Goal: Task Accomplishment & Management: Manage account settings

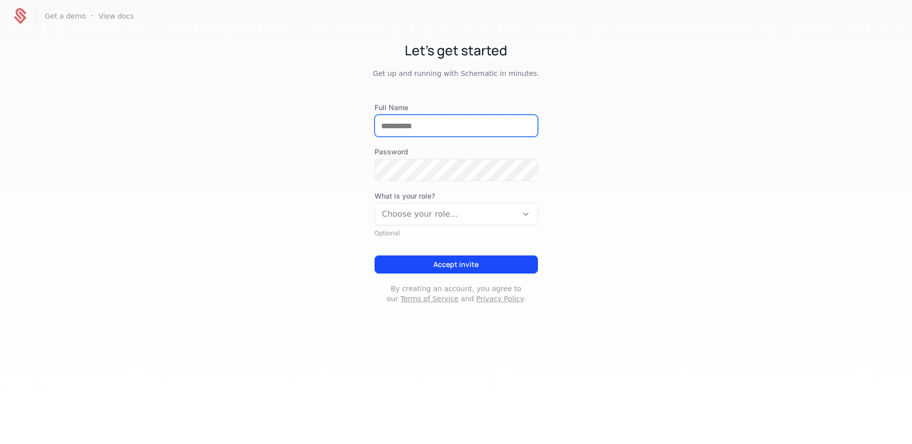
click at [418, 126] on input "Full Name" at bounding box center [456, 125] width 162 height 21
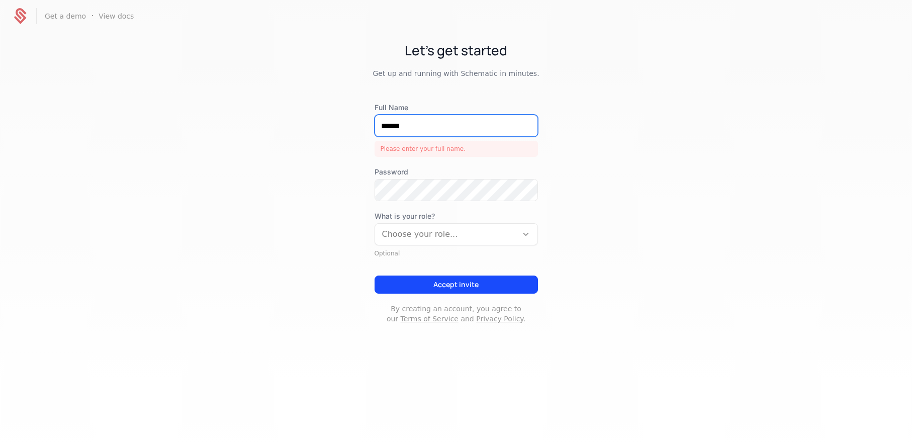
click at [445, 125] on input "******" at bounding box center [456, 125] width 162 height 21
click at [430, 126] on input "**********" at bounding box center [456, 125] width 162 height 21
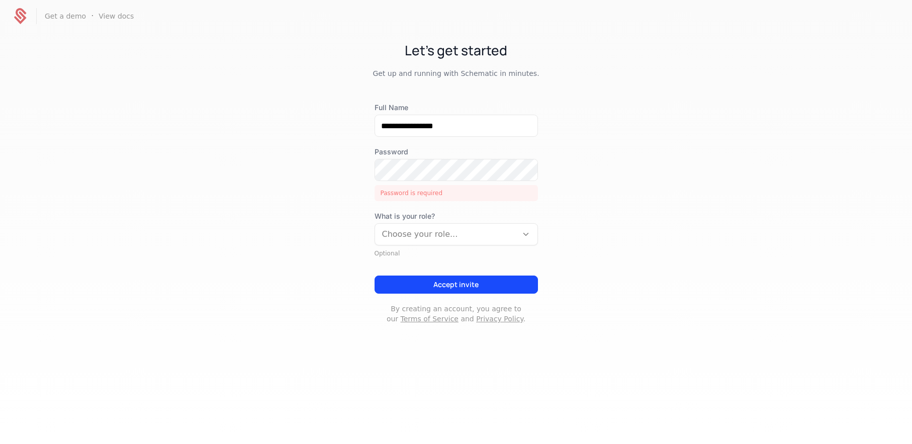
click at [548, 68] on div "Let's get started Get up and running with Schematic in minutes." at bounding box center [456, 59] width 912 height 38
click at [413, 127] on input "**********" at bounding box center [456, 125] width 162 height 21
click at [434, 127] on input "**********" at bounding box center [456, 125] width 162 height 21
type input "**********"
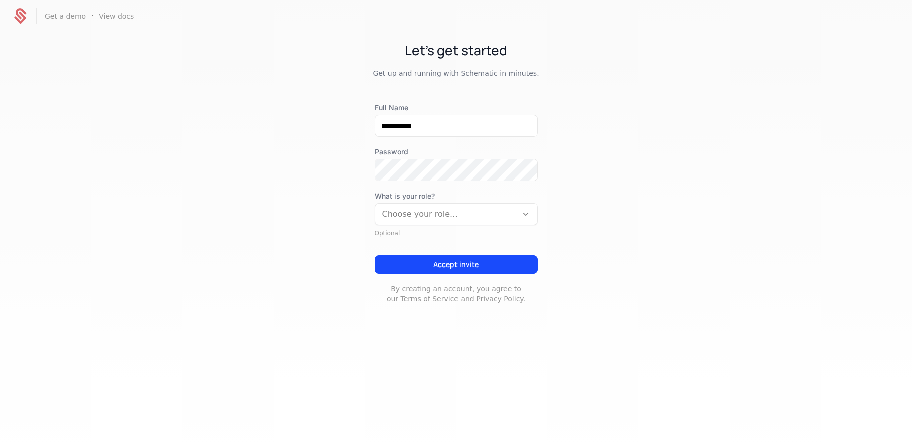
click at [545, 131] on div "**********" at bounding box center [456, 182] width 912 height 300
click at [445, 217] on div at bounding box center [446, 214] width 128 height 14
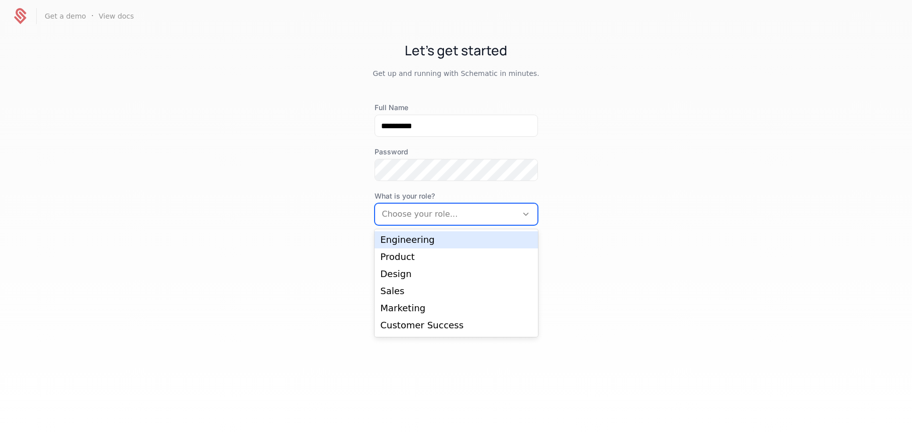
click at [435, 239] on div "Engineering" at bounding box center [456, 239] width 151 height 9
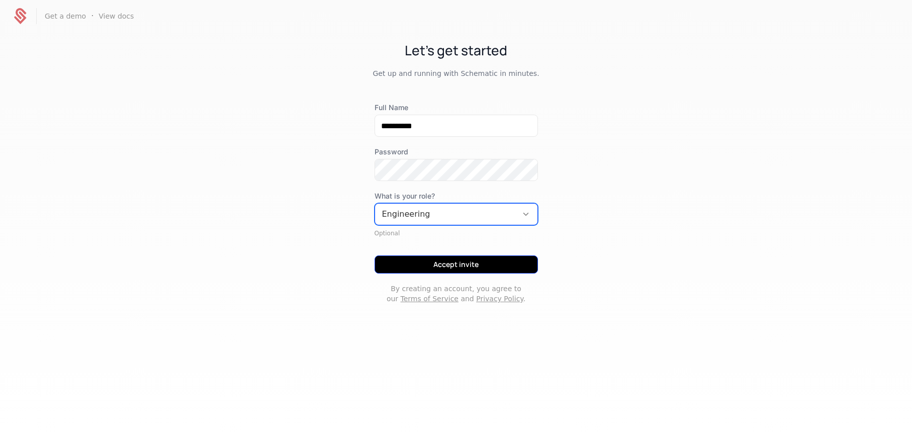
click at [472, 266] on button "Accept invite" at bounding box center [455, 264] width 163 height 18
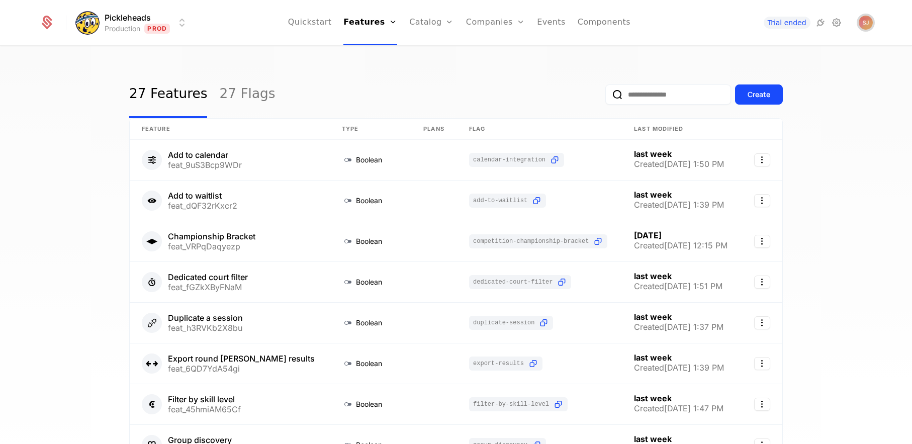
click at [870, 24] on img "Open user button" at bounding box center [866, 23] width 14 height 14
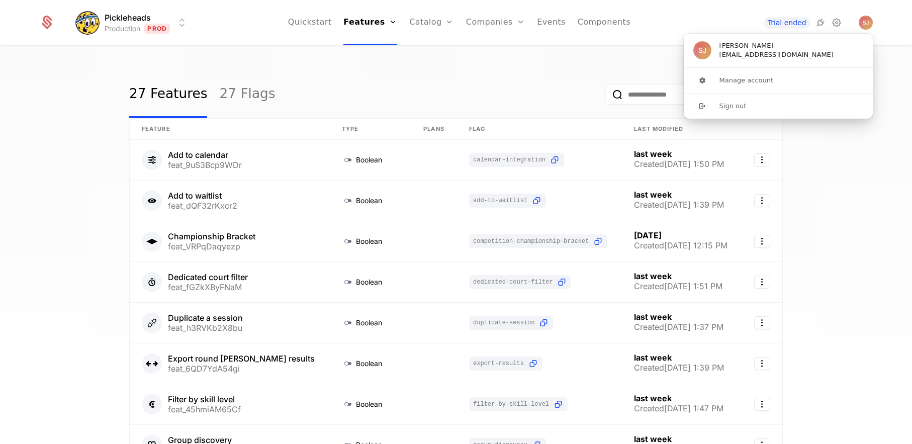
click at [870, 172] on div "27 Features 27 Flags Create Feature Type Plans Flag Last Modified Add to calend…" at bounding box center [456, 248] width 912 height 403
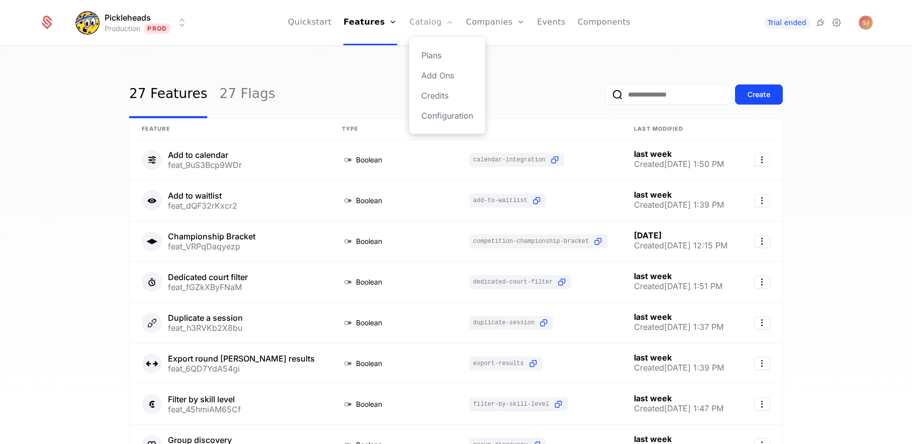
click at [433, 24] on link "Catalog" at bounding box center [431, 22] width 45 height 45
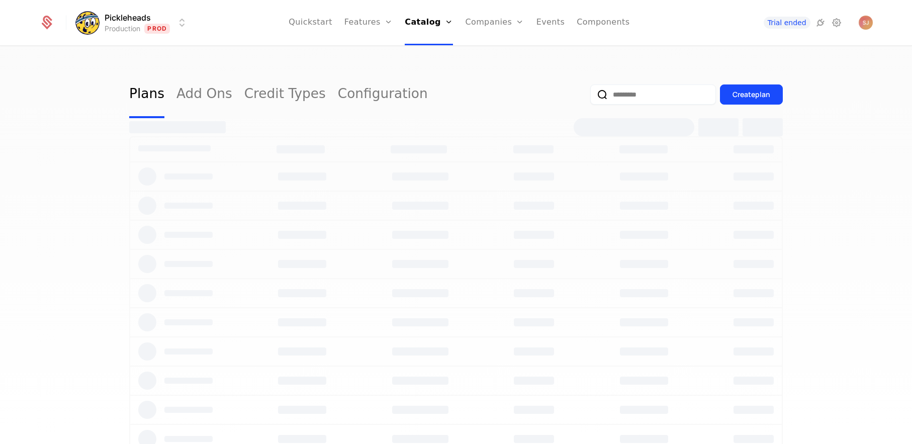
click at [433, 24] on link "Catalog" at bounding box center [429, 22] width 48 height 45
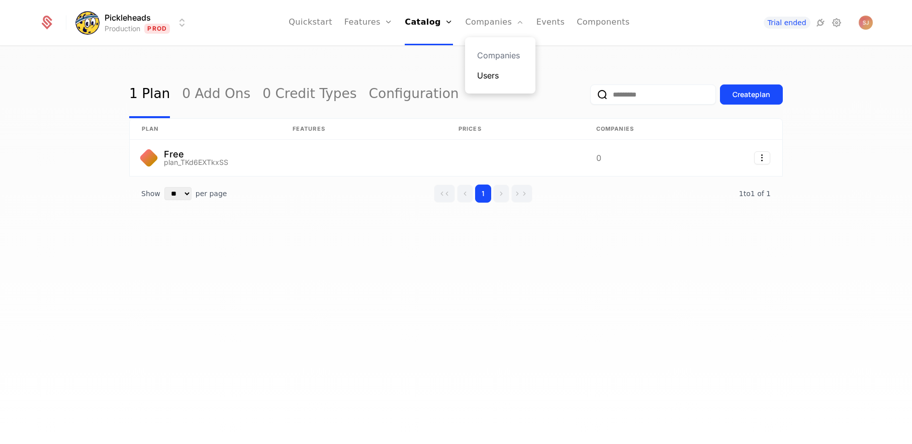
click at [486, 72] on link "Users" at bounding box center [500, 75] width 46 height 12
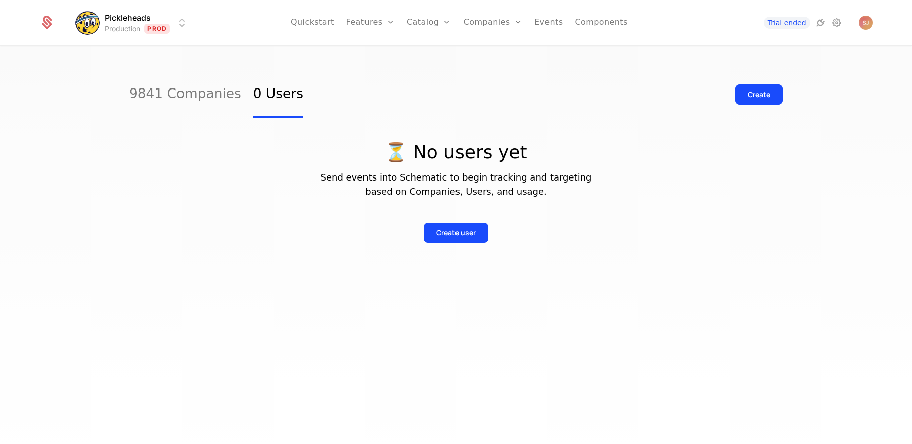
click at [396, 119] on div "⏳ No users yet Send events into Schematic to begin tracking and targeting based…" at bounding box center [455, 180] width 653 height 125
click at [173, 93] on link "9841 Companies" at bounding box center [185, 94] width 112 height 47
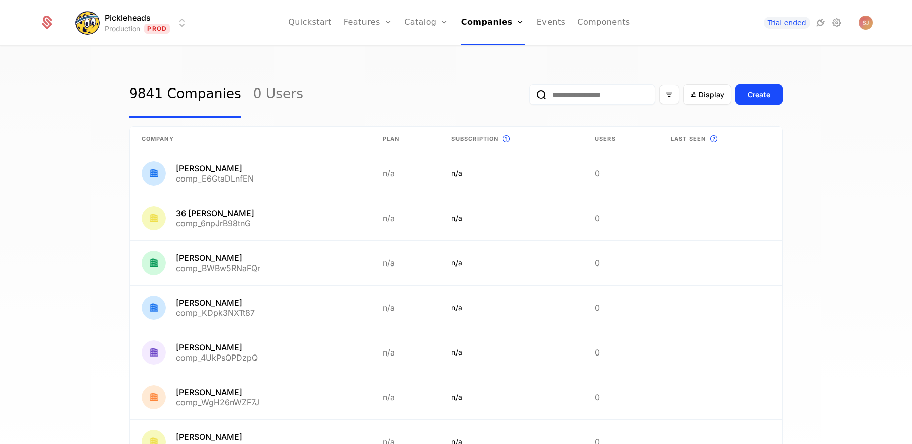
click at [581, 98] on input "email" at bounding box center [592, 94] width 126 height 20
type input "******"
click at [529, 97] on button "submit" at bounding box center [529, 97] width 0 height 0
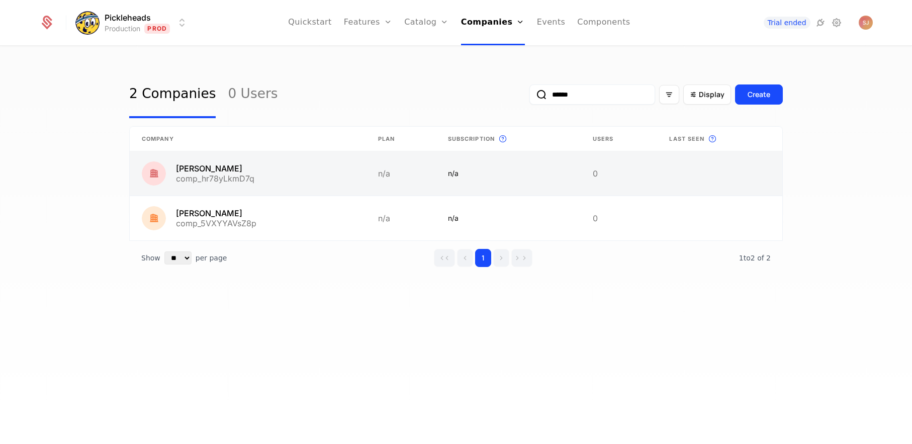
click at [235, 173] on link at bounding box center [248, 173] width 236 height 44
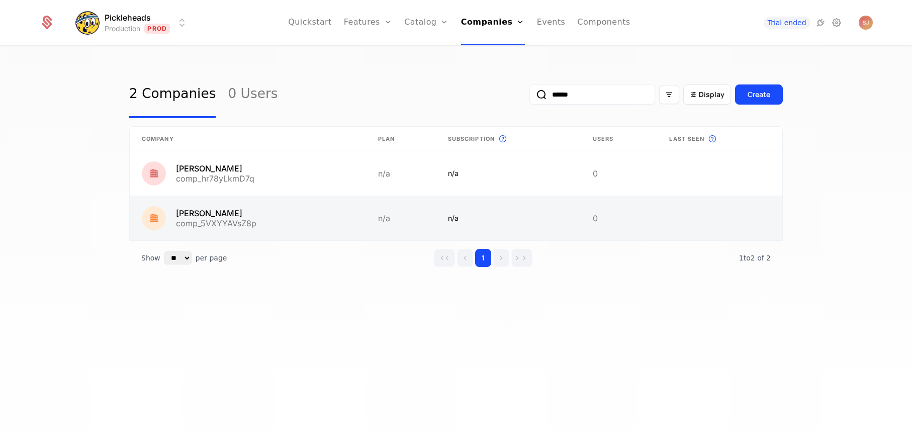
click at [296, 226] on link at bounding box center [248, 218] width 236 height 44
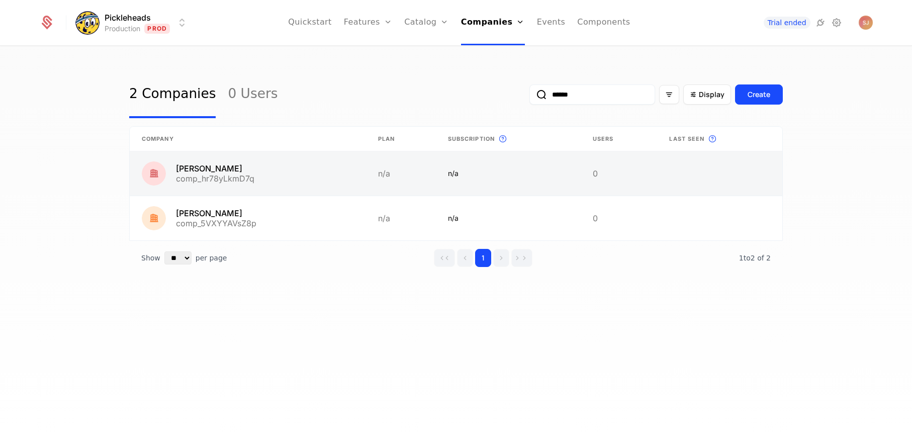
click at [293, 165] on link at bounding box center [248, 173] width 236 height 44
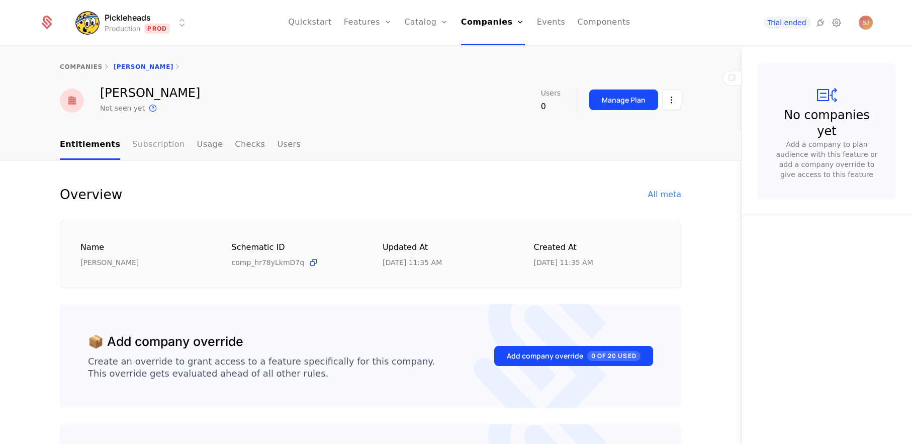
click at [165, 148] on link "Subscription" at bounding box center [158, 145] width 52 height 30
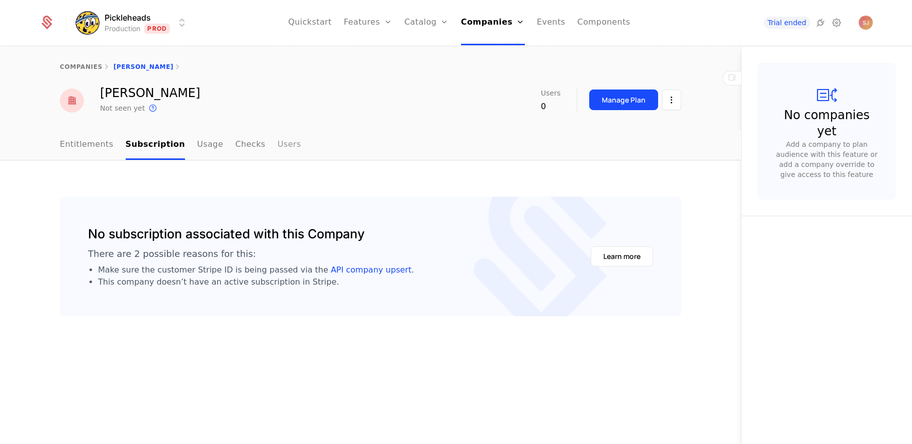
click at [277, 142] on link "Users" at bounding box center [289, 145] width 24 height 30
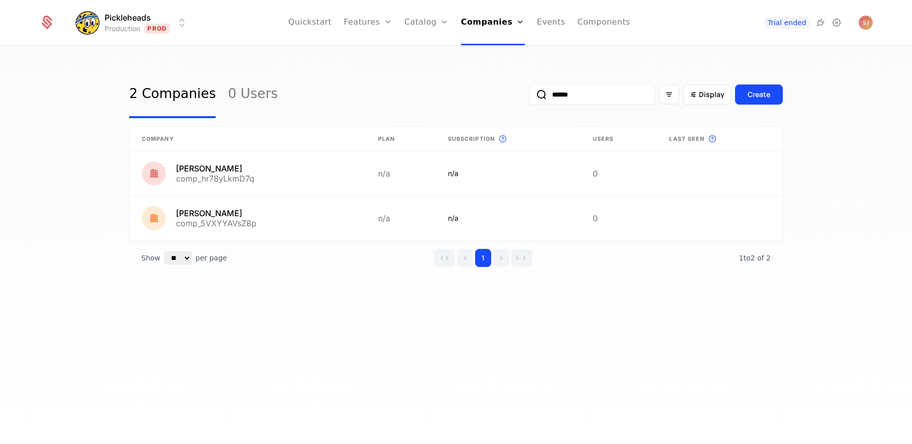
click at [570, 99] on input "******" at bounding box center [592, 94] width 126 height 20
click at [403, 360] on div "2 Companies 0 Users ****** Display Create Company Plan Subscription This is the…" at bounding box center [456, 248] width 912 height 403
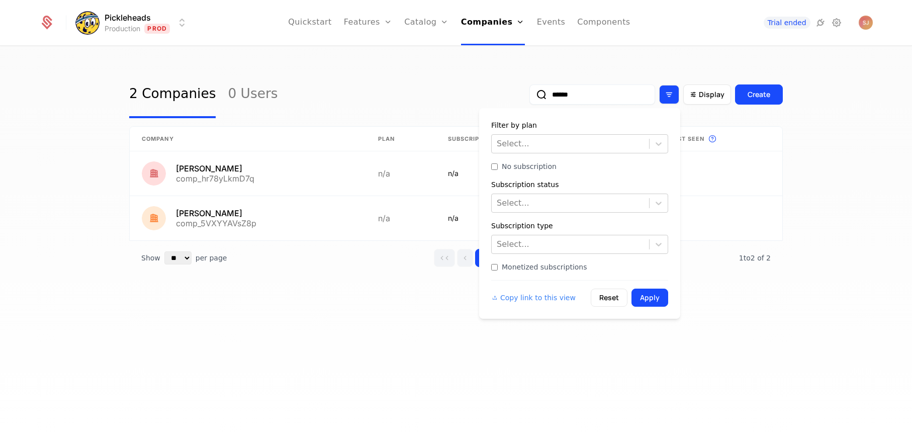
click at [666, 99] on div "Filter options" at bounding box center [669, 94] width 20 height 19
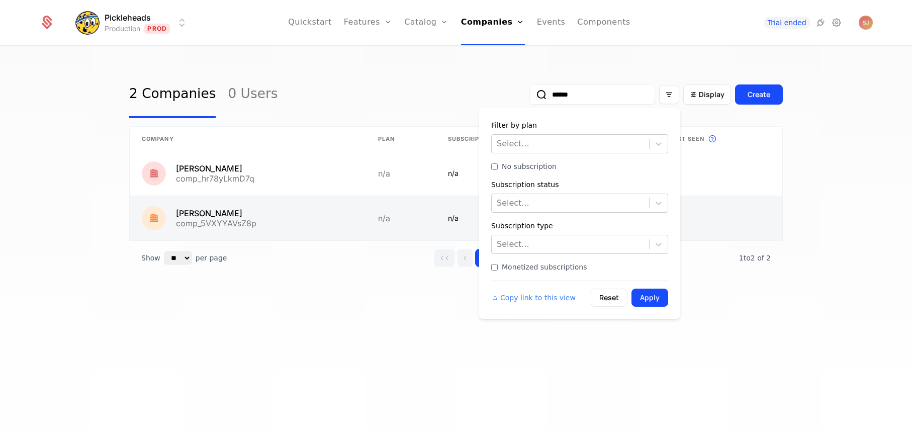
drag, startPoint x: 210, startPoint y: 246, endPoint x: 210, endPoint y: 222, distance: 24.1
click at [210, 239] on div "Company Plan Subscription This is the subscription for the company. Users Last …" at bounding box center [455, 200] width 653 height 149
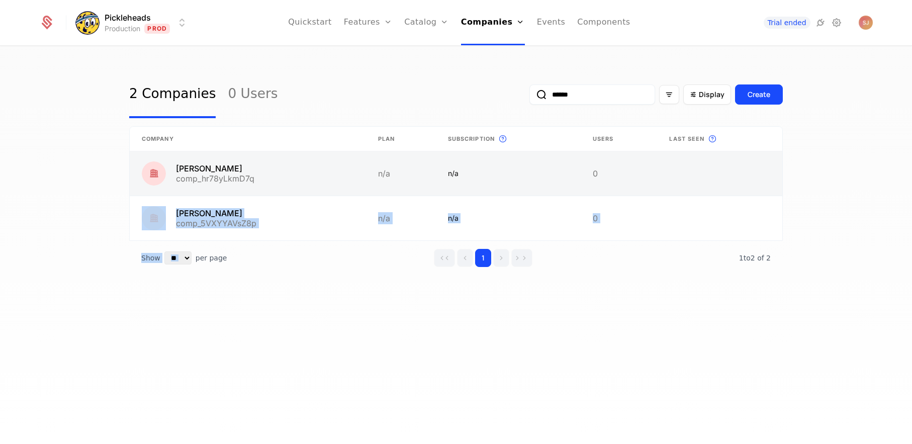
click at [214, 179] on link at bounding box center [248, 173] width 236 height 44
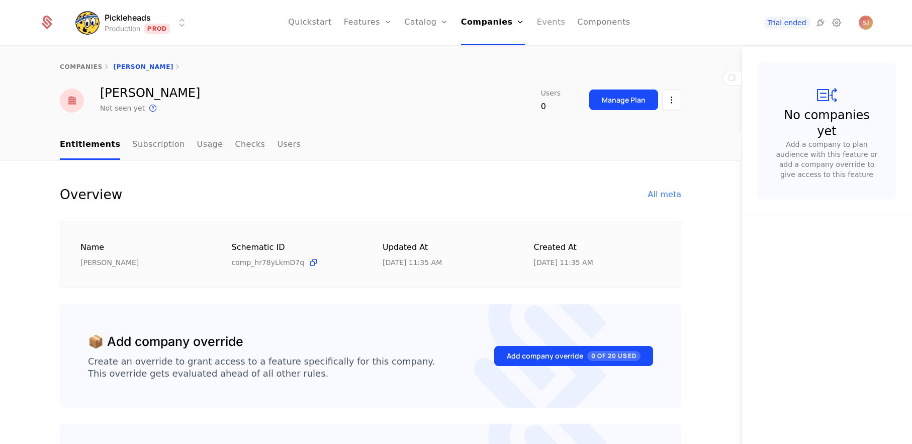
click at [537, 21] on link "Events" at bounding box center [551, 22] width 29 height 45
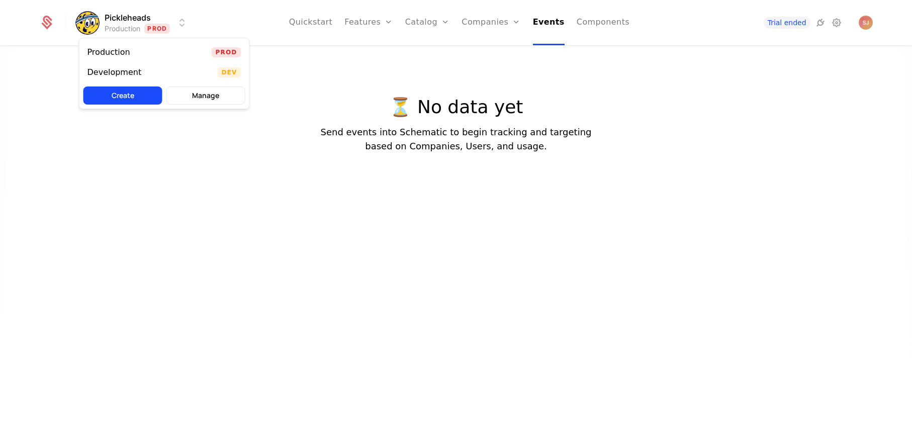
click at [179, 21] on html "Pickleheads Production Prod Quickstart Features Features Flags Catalog Plans Ad…" at bounding box center [456, 222] width 912 height 444
click at [147, 68] on div "Development Dev" at bounding box center [164, 72] width 170 height 20
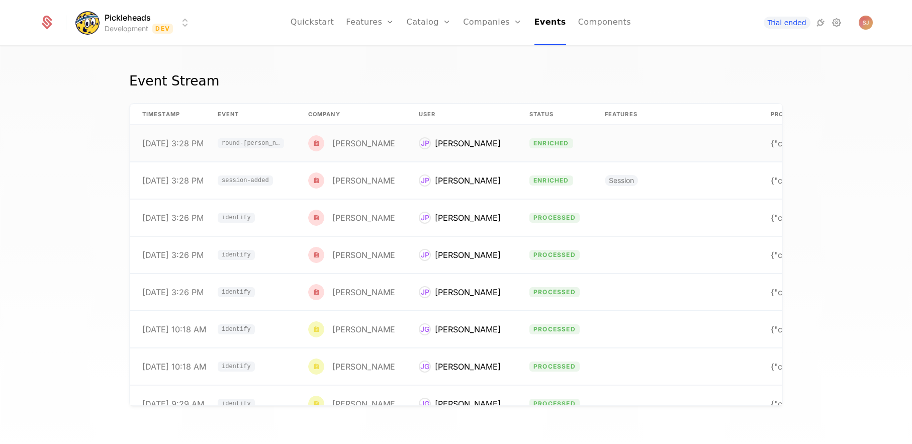
click at [225, 146] on span "round-[PERSON_NAME]-added" at bounding box center [251, 143] width 58 height 6
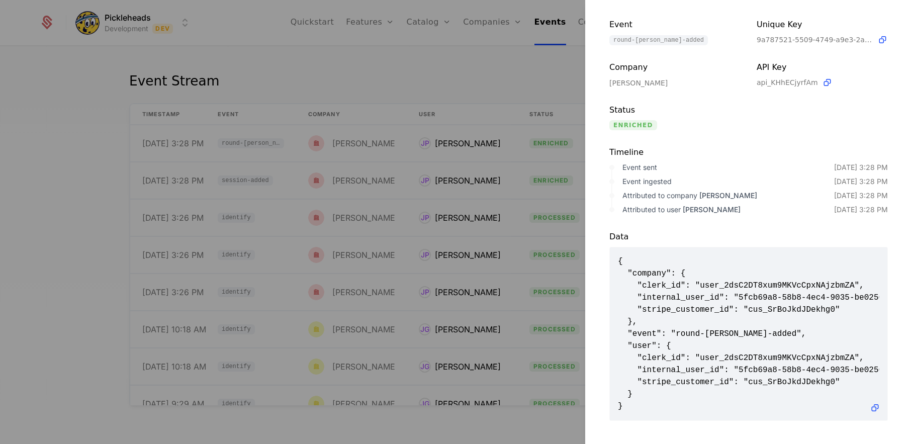
scroll to position [54, 0]
click at [536, 65] on div at bounding box center [456, 222] width 912 height 444
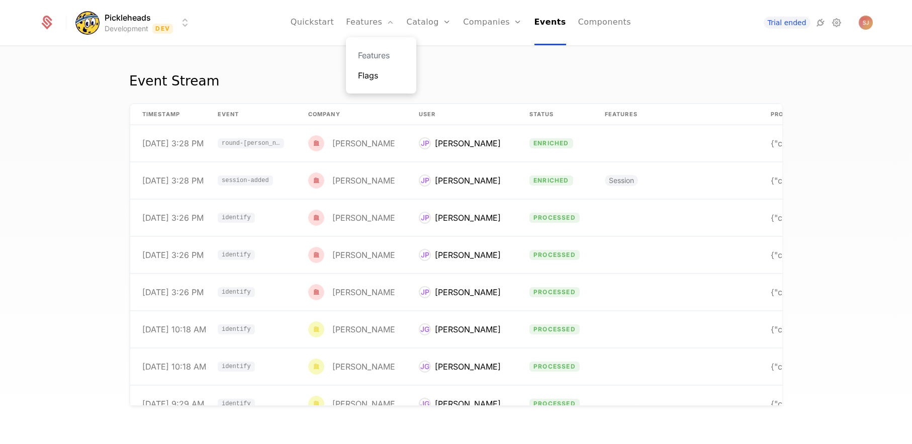
click at [369, 74] on link "Flags" at bounding box center [381, 75] width 46 height 12
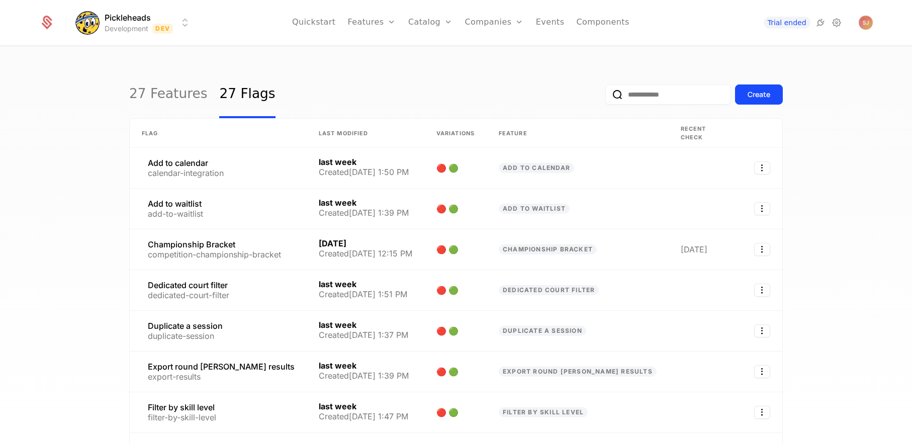
click at [654, 92] on input "email" at bounding box center [668, 94] width 126 height 20
type input "**********"
click at [605, 97] on button "submit" at bounding box center [605, 97] width 0 height 0
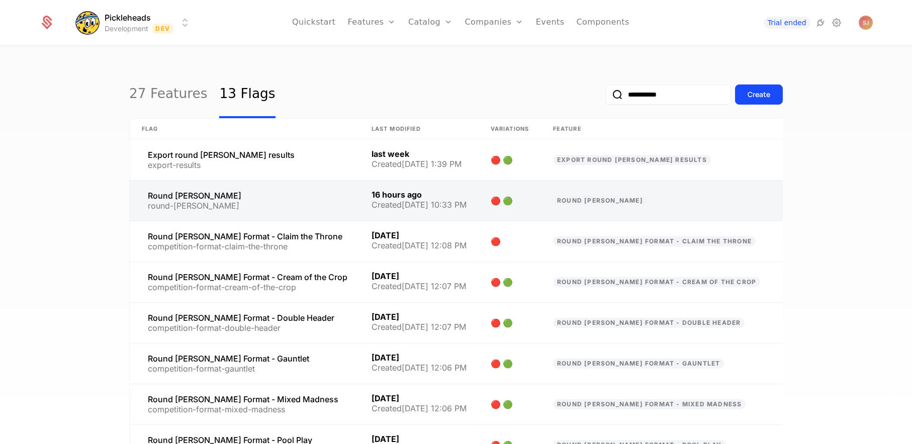
click at [198, 197] on link at bounding box center [245, 200] width 230 height 40
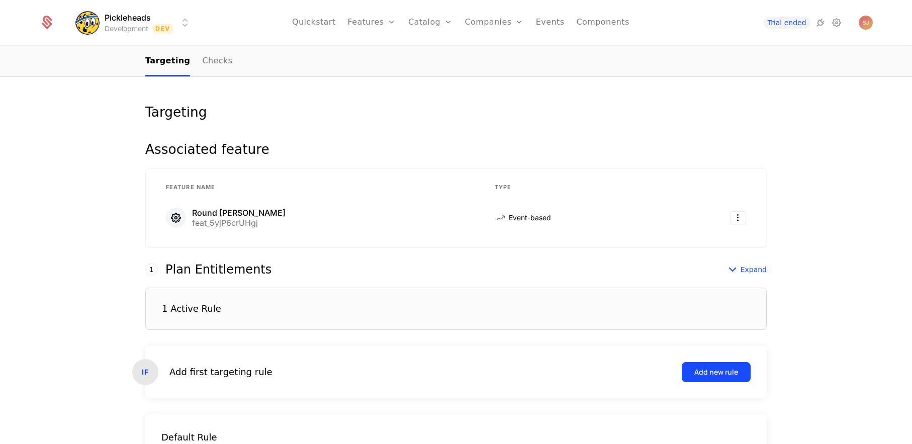
scroll to position [110, 0]
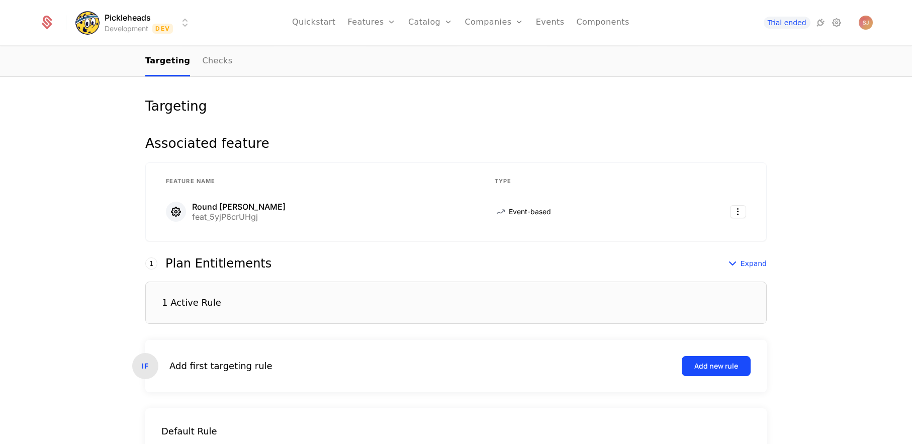
click at [240, 284] on div "1 Active Rule" at bounding box center [455, 303] width 621 height 42
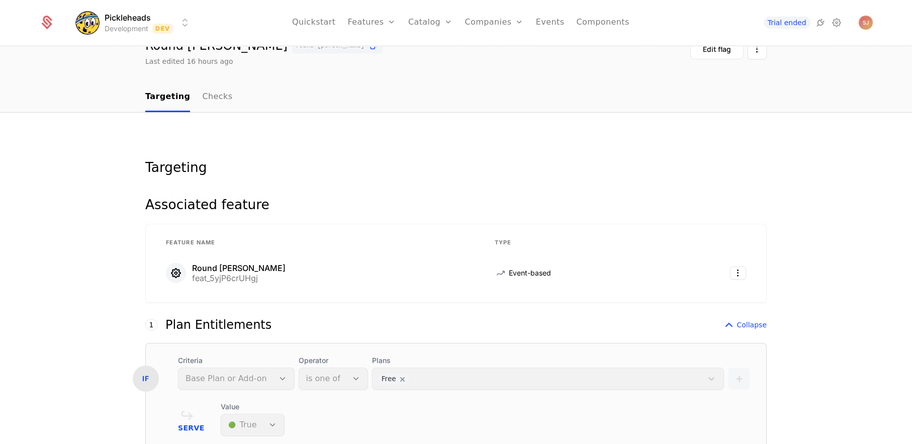
scroll to position [46, 0]
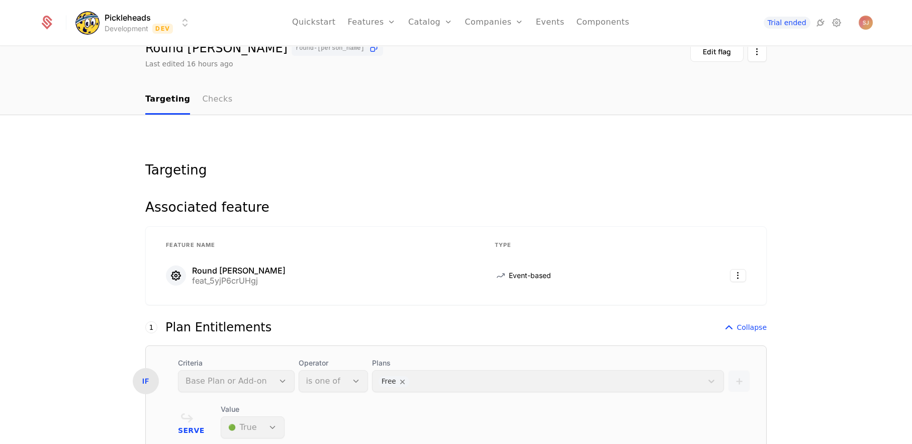
click at [213, 101] on link "Checks" at bounding box center [217, 100] width 30 height 30
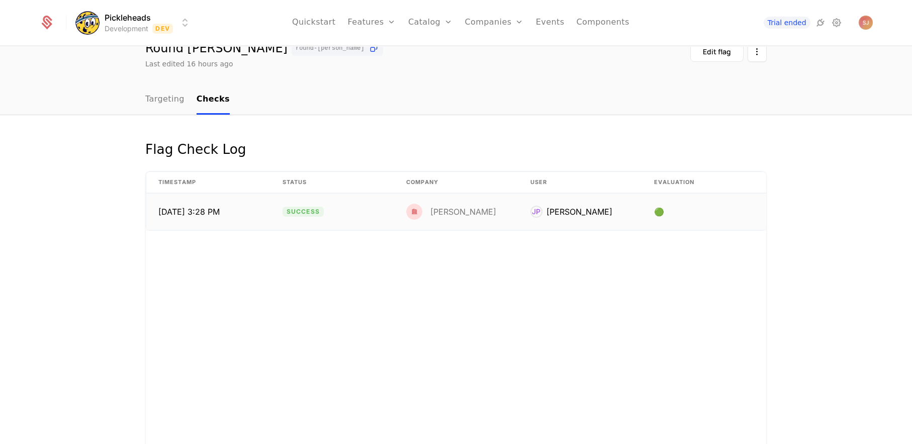
click at [261, 199] on td "[DATE] 3:28 PM" at bounding box center [208, 212] width 124 height 36
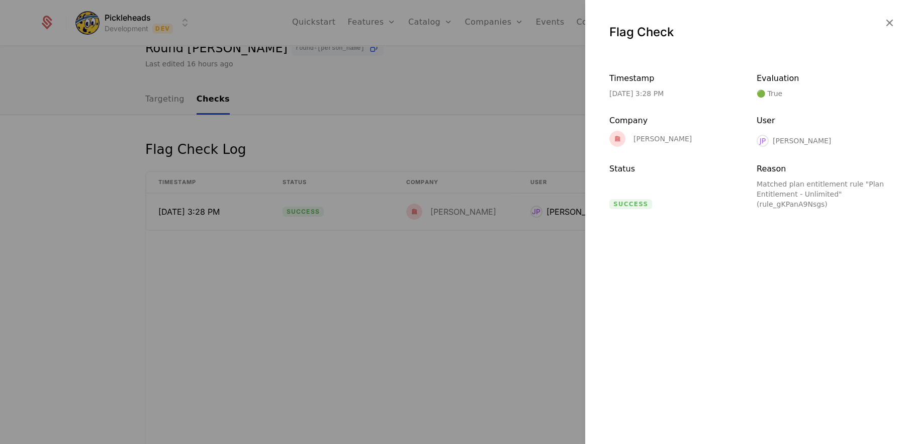
click at [307, 348] on div at bounding box center [456, 222] width 912 height 444
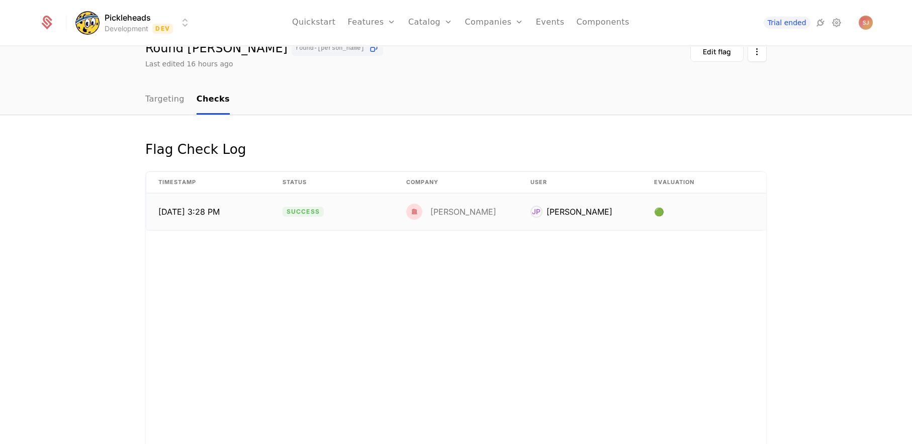
click at [415, 213] on img at bounding box center [414, 212] width 16 height 16
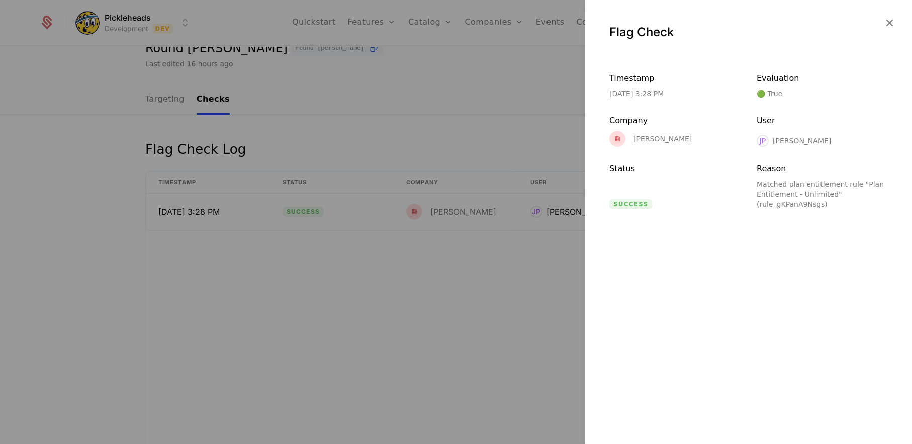
click at [424, 284] on div at bounding box center [456, 222] width 912 height 444
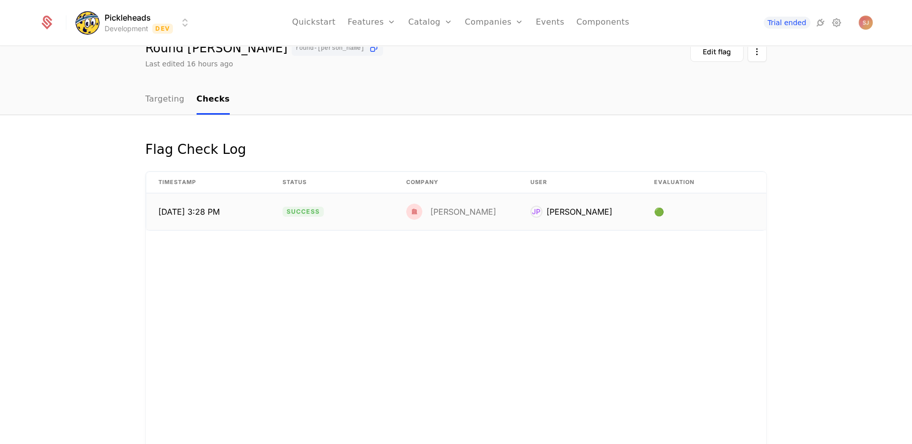
click at [544, 209] on div "[PERSON_NAME]" at bounding box center [571, 212] width 82 height 12
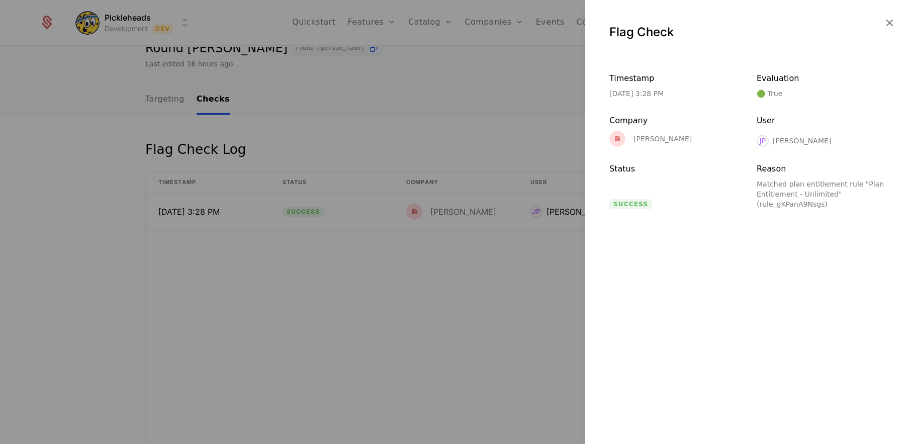
click at [523, 244] on div at bounding box center [456, 222] width 912 height 444
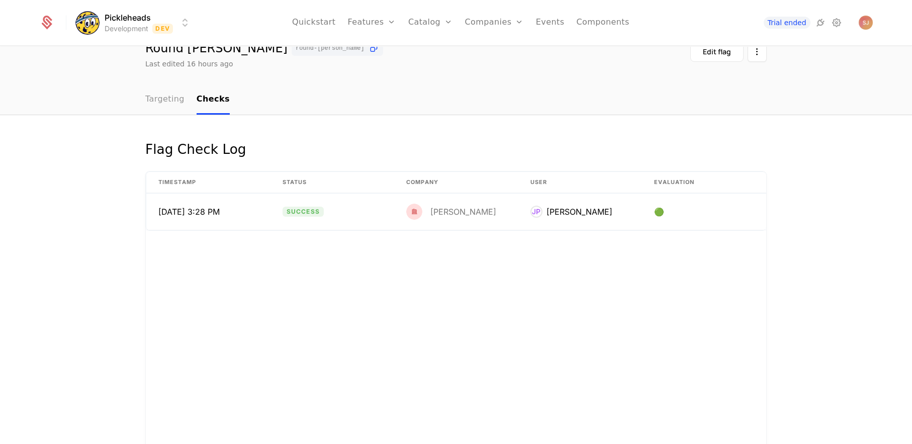
click at [159, 92] on link "Targeting" at bounding box center [164, 100] width 39 height 30
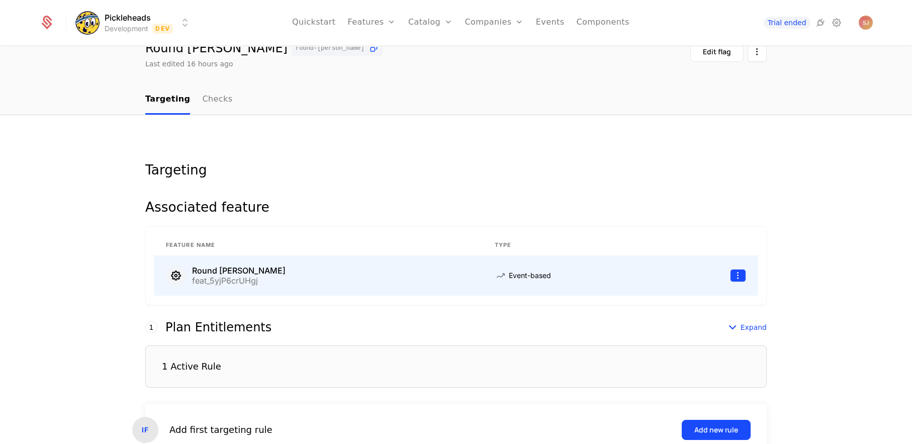
click at [736, 276] on html "Pickleheads Development Dev Quickstart Features Features Flags Catalog Plans Ad…" at bounding box center [456, 222] width 912 height 444
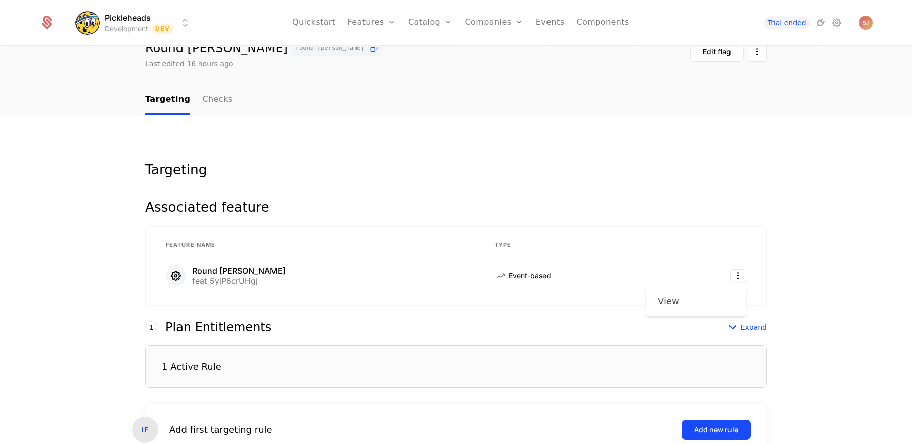
click at [702, 300] on div "View" at bounding box center [696, 301] width 76 height 14
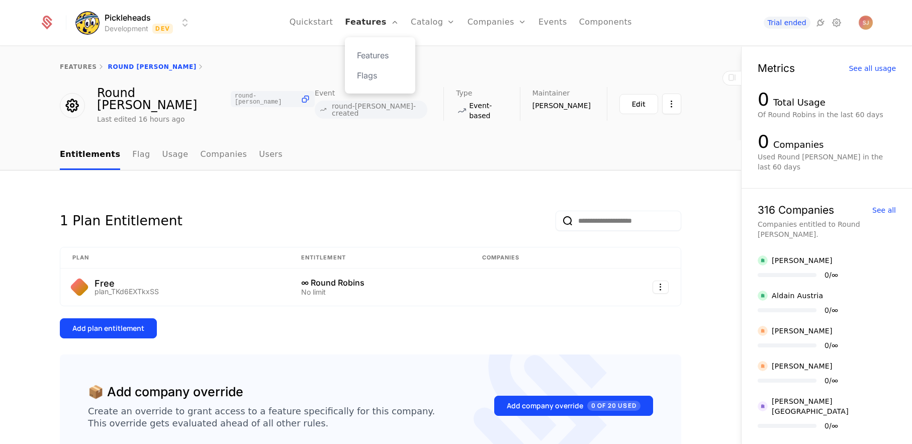
click at [374, 32] on link "Features" at bounding box center [372, 22] width 54 height 45
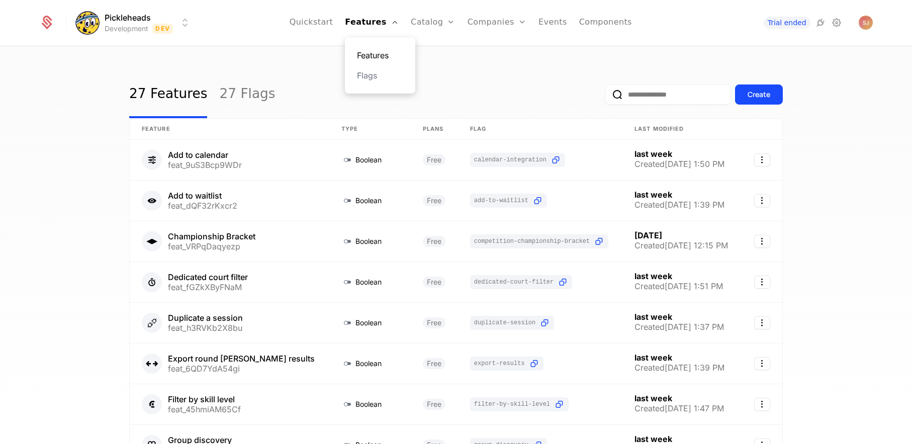
click at [370, 50] on link "Features" at bounding box center [380, 55] width 46 height 12
click at [646, 95] on input "email" at bounding box center [668, 94] width 126 height 20
type input "**********"
click at [605, 97] on button "submit" at bounding box center [605, 97] width 0 height 0
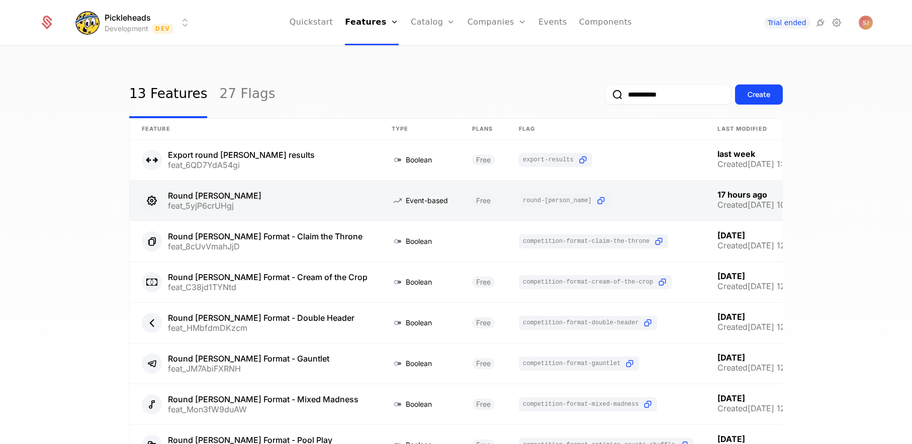
click at [460, 192] on link at bounding box center [483, 200] width 47 height 40
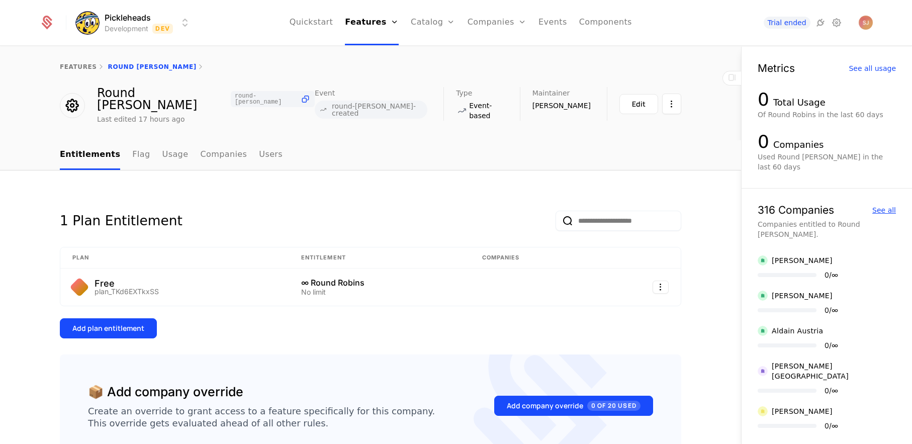
click at [876, 207] on div "See all" at bounding box center [884, 210] width 24 height 7
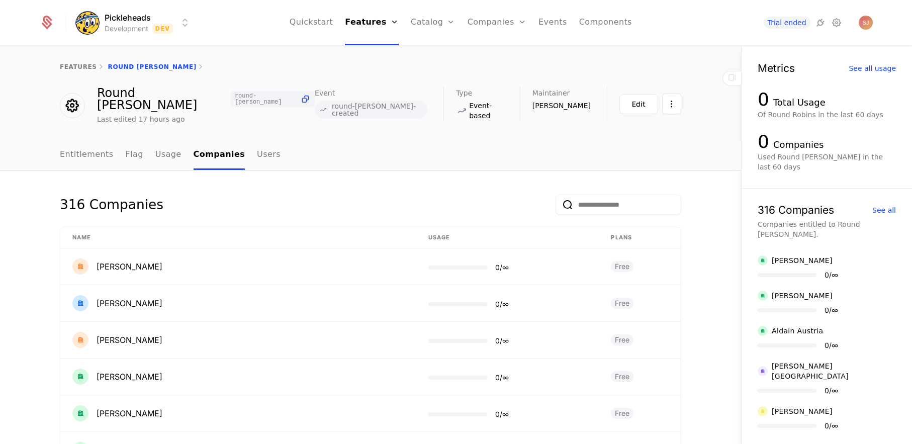
click at [629, 196] on input "email" at bounding box center [618, 205] width 126 height 20
type input "******"
click at [555, 207] on button "submit" at bounding box center [555, 207] width 0 height 0
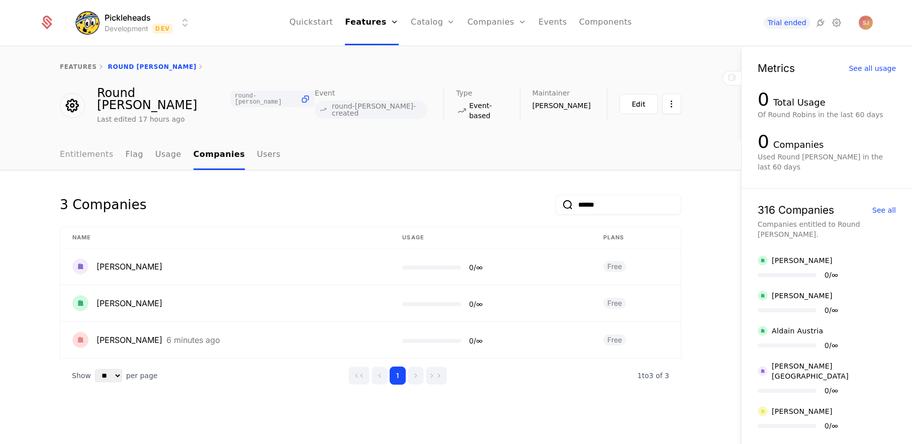
click at [81, 146] on link "Entitlements" at bounding box center [87, 155] width 54 height 30
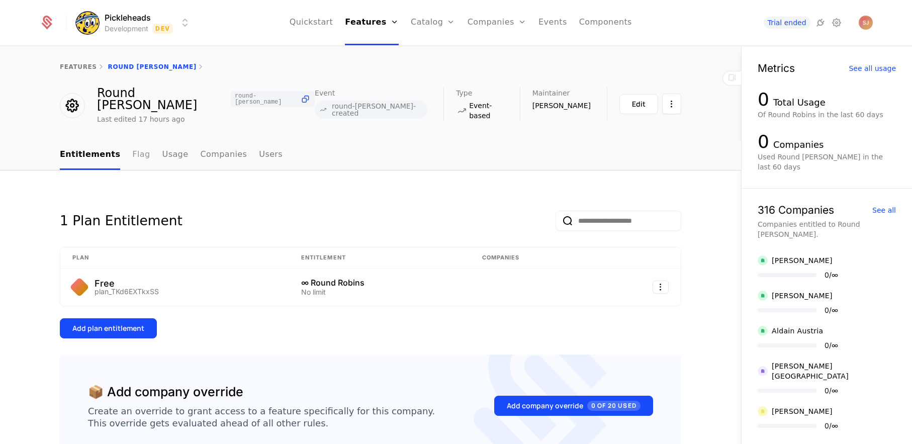
click at [132, 146] on link "Flag" at bounding box center [141, 155] width 18 height 30
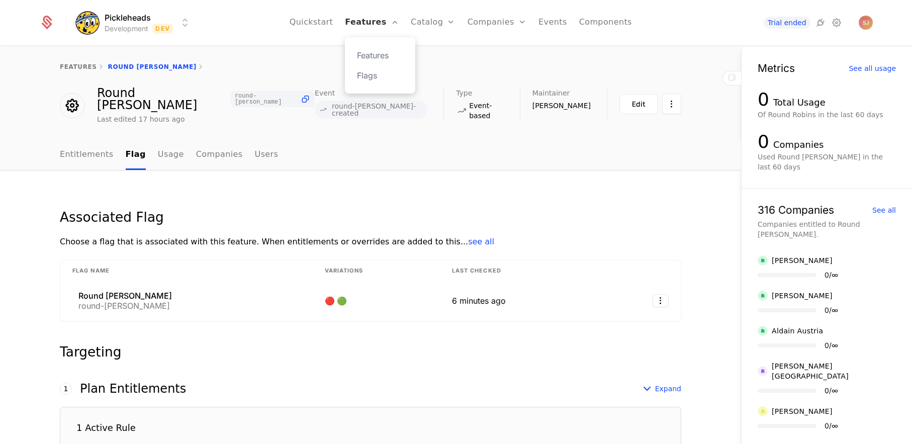
click at [363, 18] on link "Features" at bounding box center [372, 22] width 54 height 45
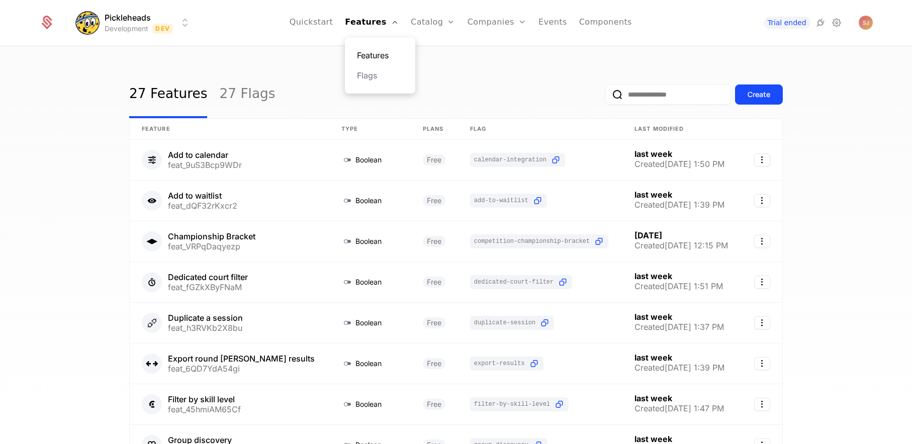
click at [376, 55] on link "Features" at bounding box center [380, 55] width 46 height 12
click at [515, 73] on div "27 Features 27 Flags Create" at bounding box center [455, 94] width 653 height 47
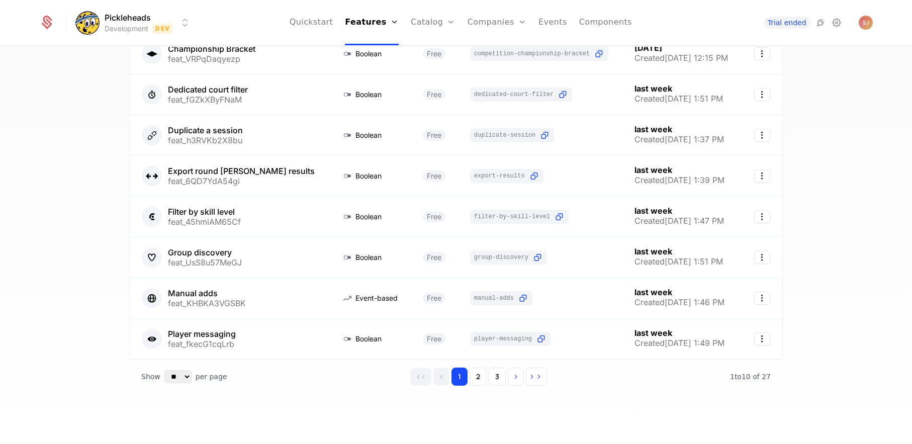
scroll to position [183, 0]
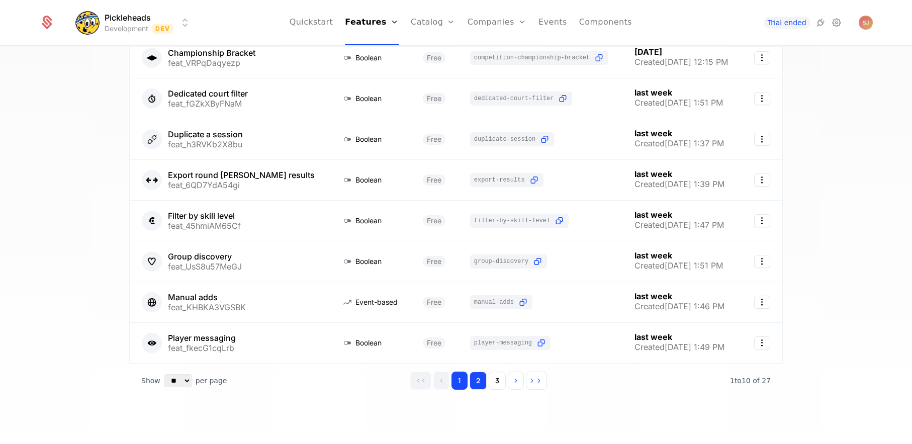
click at [477, 385] on button "2" at bounding box center [478, 380] width 17 height 18
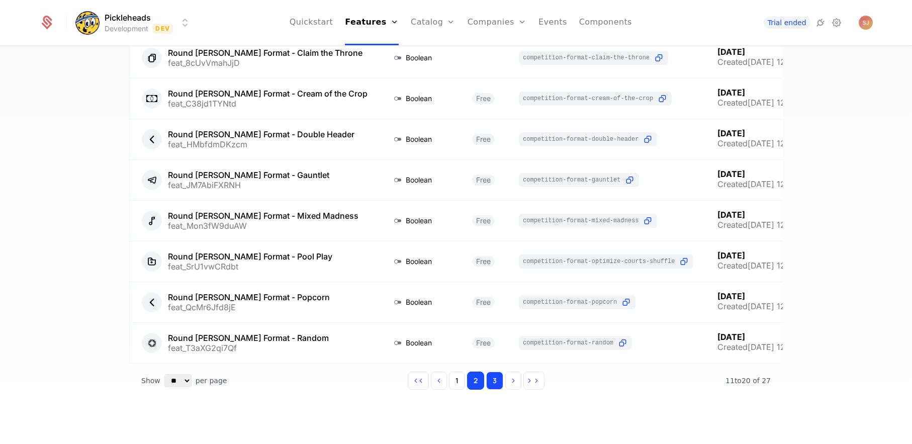
click at [491, 381] on button "3" at bounding box center [494, 380] width 17 height 18
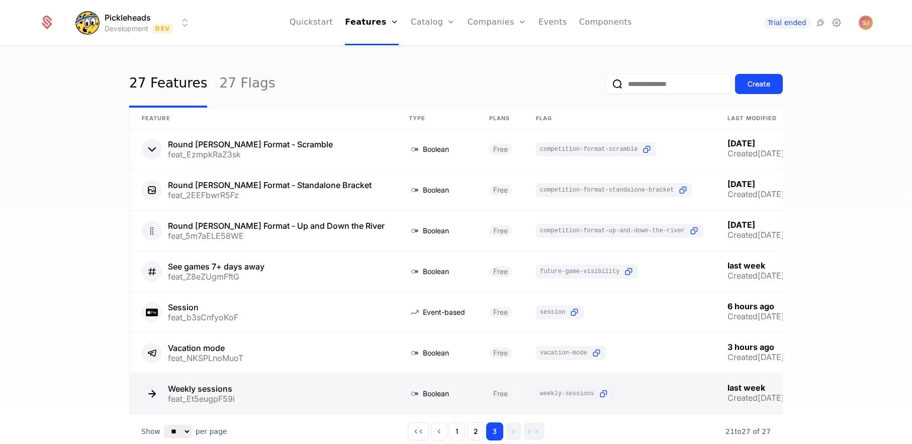
scroll to position [65, 0]
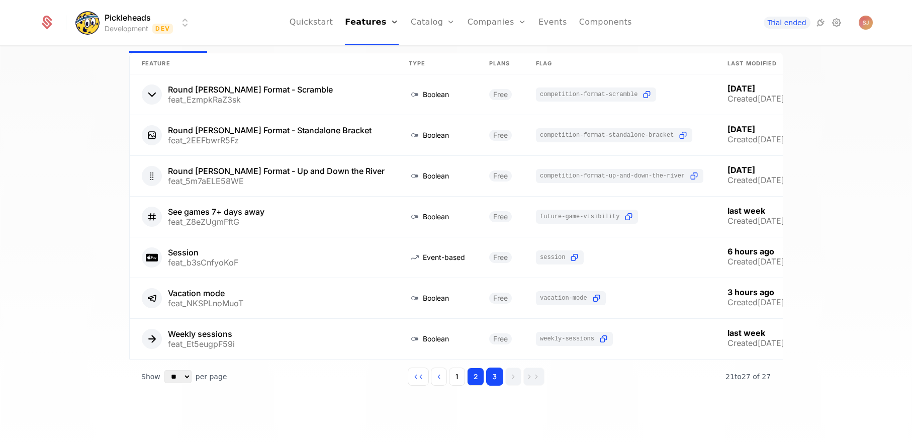
click at [479, 371] on button "2" at bounding box center [475, 376] width 17 height 18
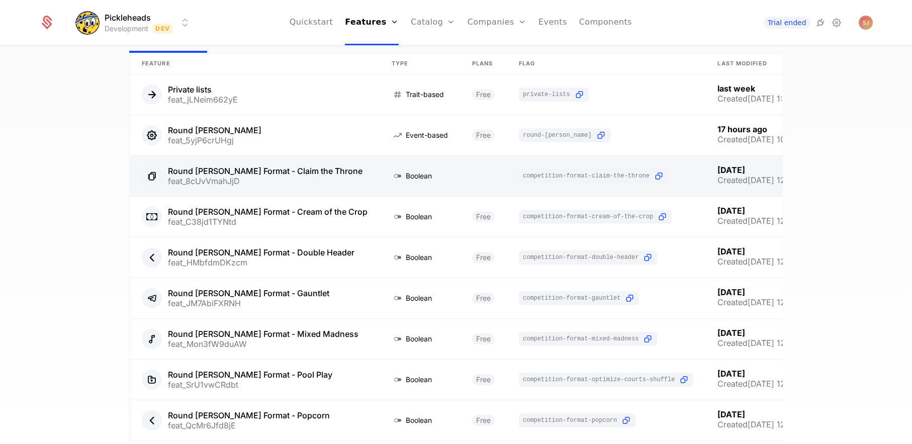
click at [266, 180] on link at bounding box center [255, 176] width 250 height 40
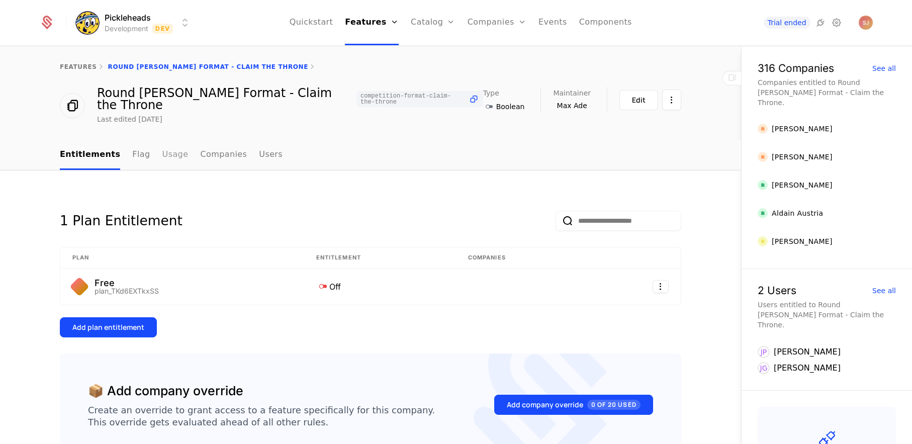
click at [169, 145] on link "Usage" at bounding box center [175, 155] width 26 height 30
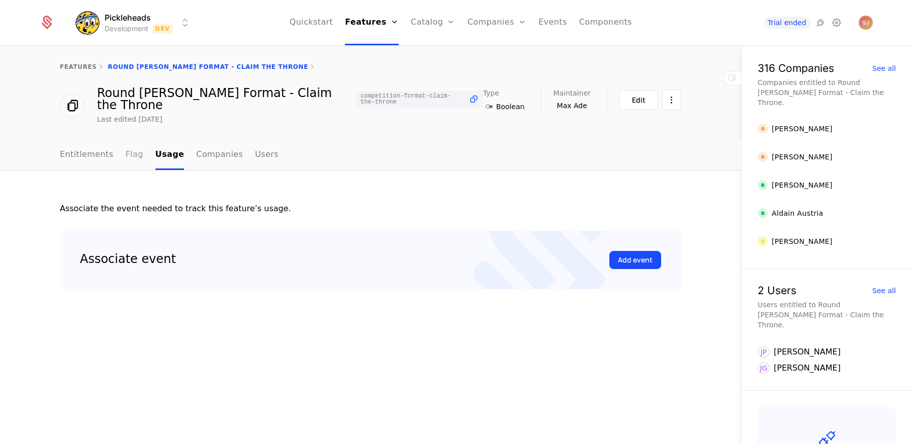
click at [129, 145] on link "Flag" at bounding box center [135, 155] width 18 height 30
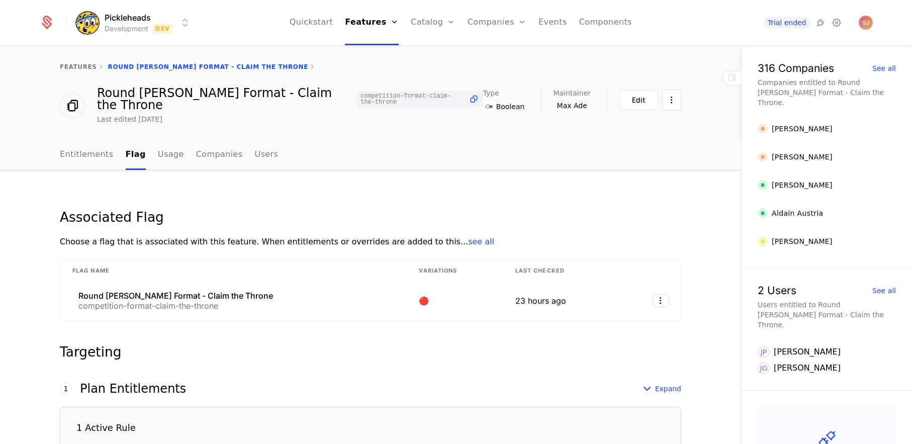
scroll to position [114, 0]
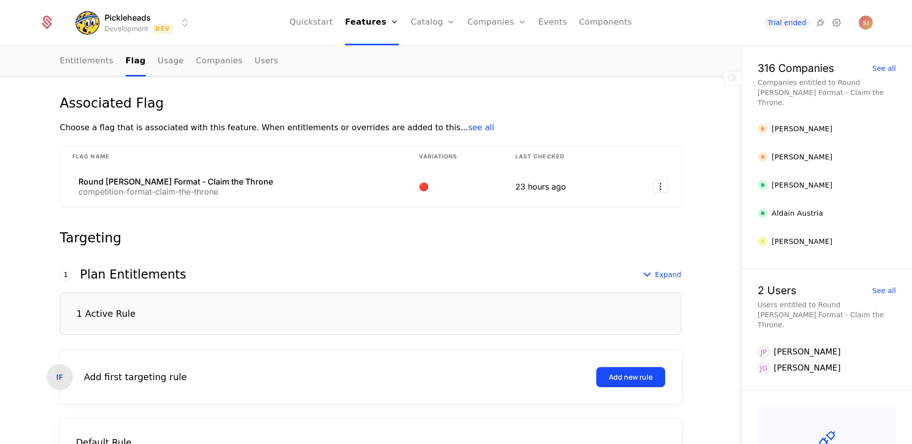
click at [115, 309] on div "1 Active Rule" at bounding box center [105, 313] width 59 height 9
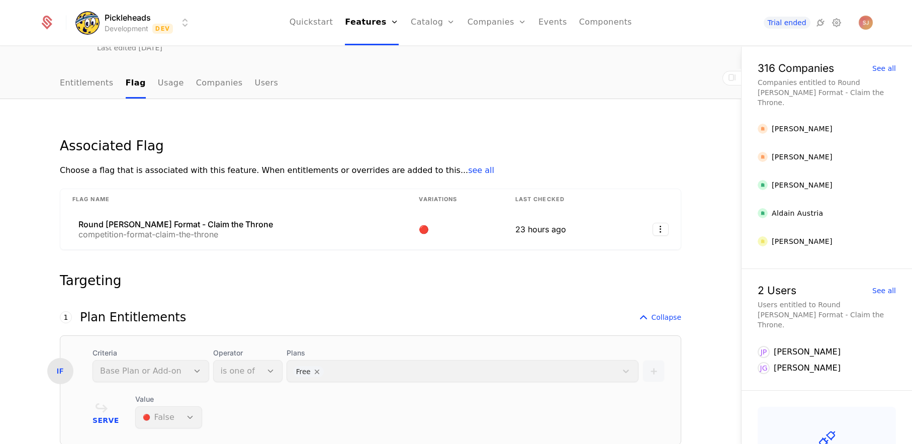
scroll to position [70, 0]
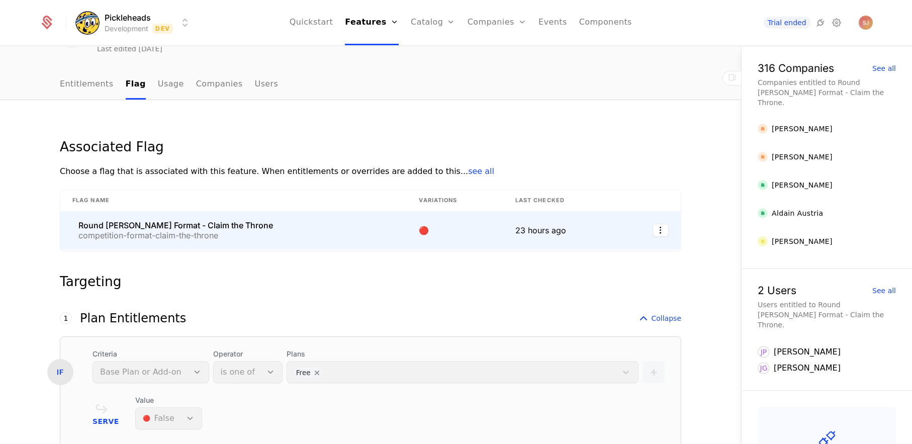
click at [197, 221] on div "Round [PERSON_NAME] Format - Claim the Throne" at bounding box center [175, 225] width 195 height 8
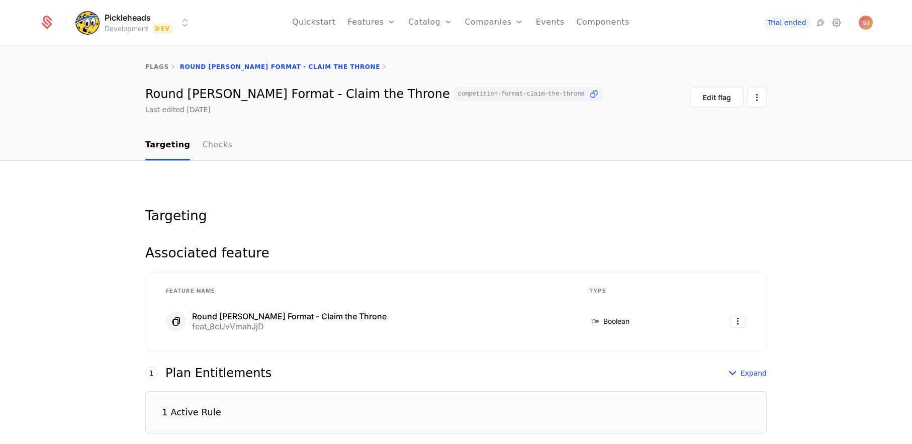
click at [221, 146] on link "Checks" at bounding box center [217, 146] width 30 height 30
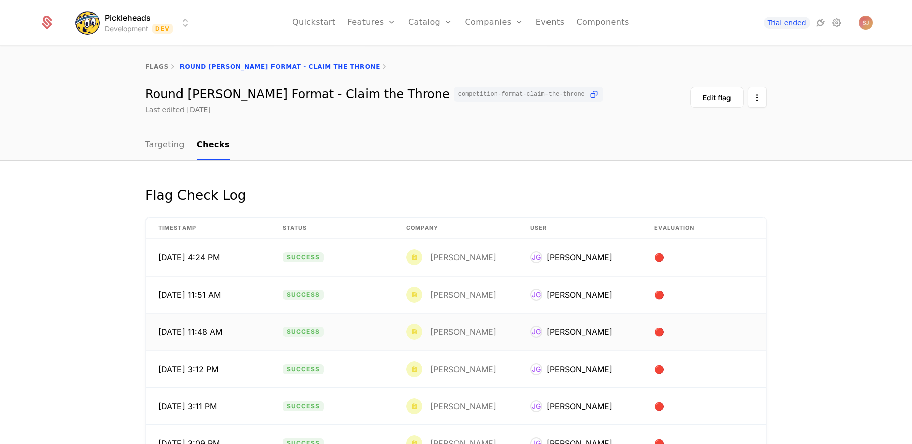
click at [444, 326] on div "[PERSON_NAME]" at bounding box center [451, 332] width 90 height 16
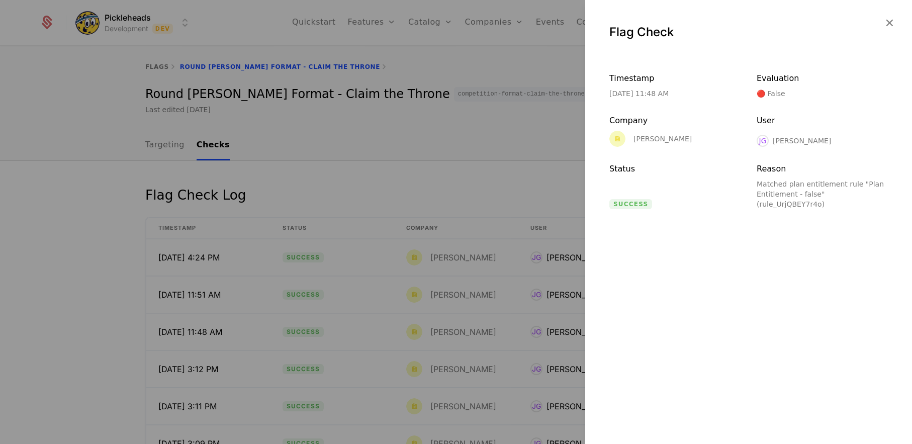
click at [472, 181] on div at bounding box center [456, 222] width 912 height 444
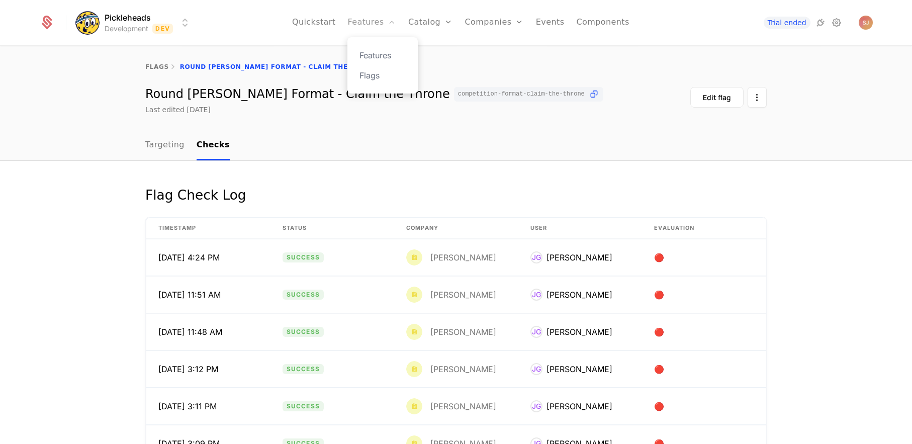
click at [362, 22] on link "Features" at bounding box center [371, 22] width 48 height 45
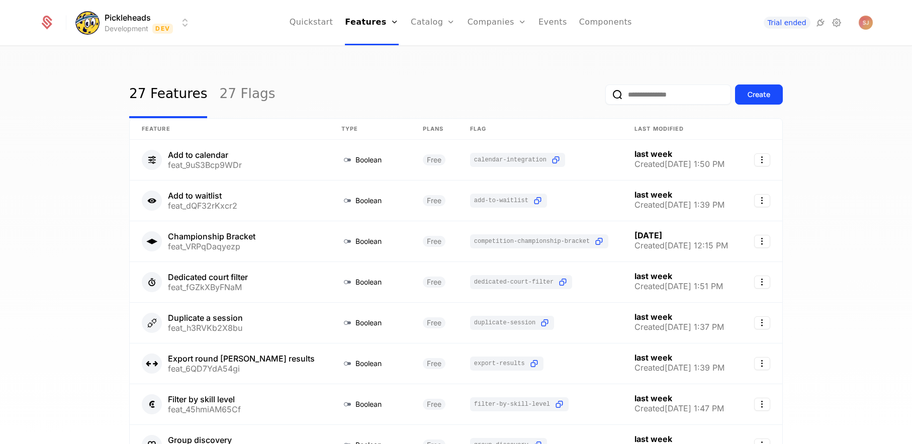
click at [838, 212] on div "27 Features 27 Flags Create Feature Type Plans Flag Last Modified Add to calend…" at bounding box center [456, 248] width 912 height 403
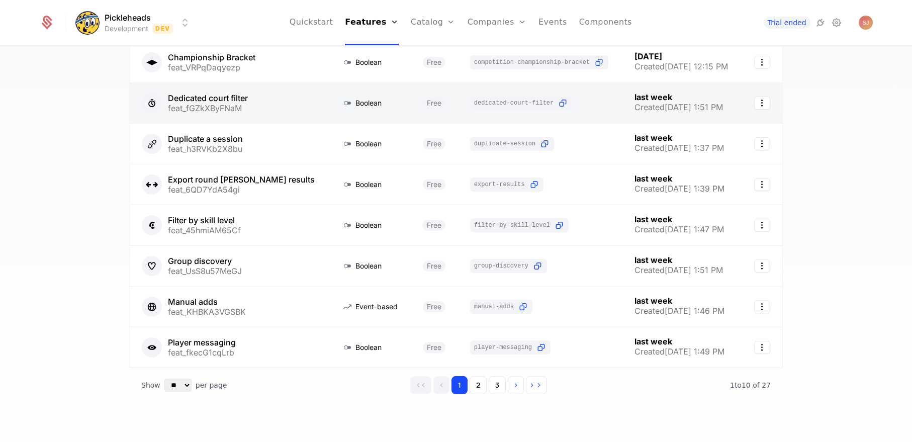
scroll to position [187, 0]
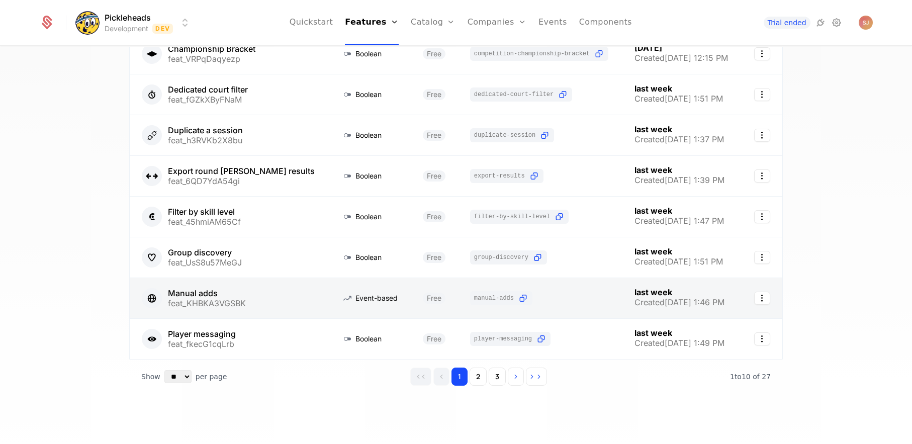
click at [249, 299] on link at bounding box center [230, 298] width 200 height 40
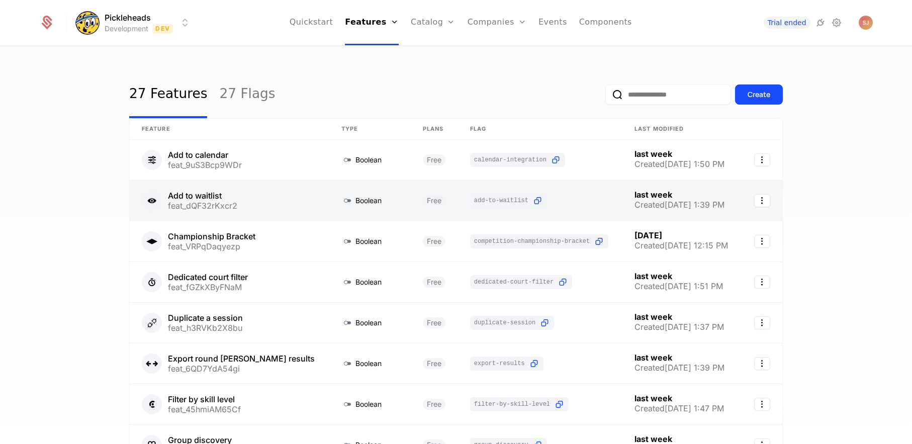
click at [187, 203] on link at bounding box center [230, 200] width 200 height 40
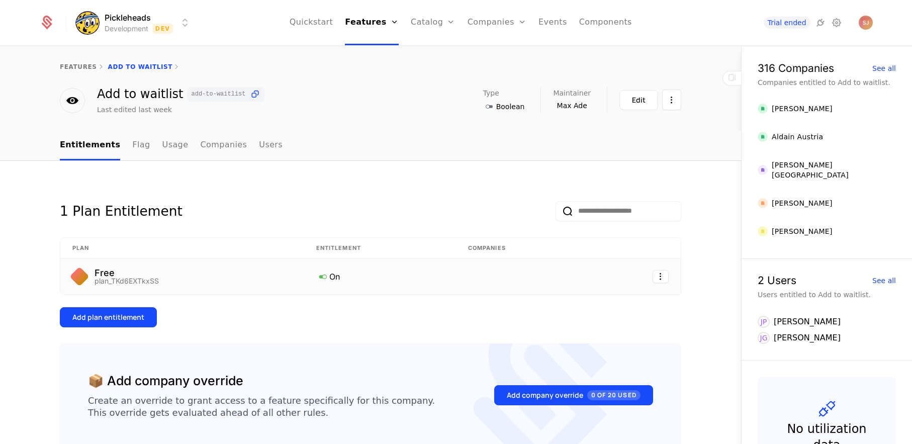
click at [321, 275] on icon at bounding box center [322, 276] width 13 height 13
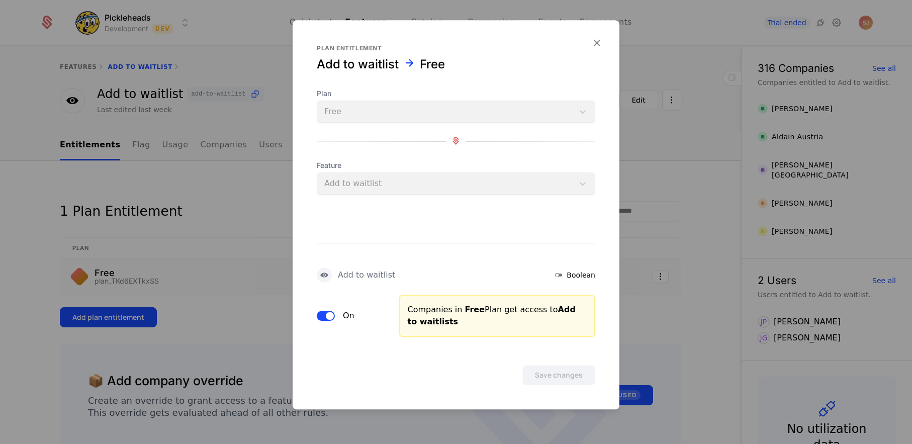
click at [604, 41] on form "Plan entitlement Add to waitlist Free Plan Free Feature Add to waitlist Add to …" at bounding box center [456, 214] width 327 height 389
click at [594, 40] on icon "button" at bounding box center [596, 42] width 13 height 13
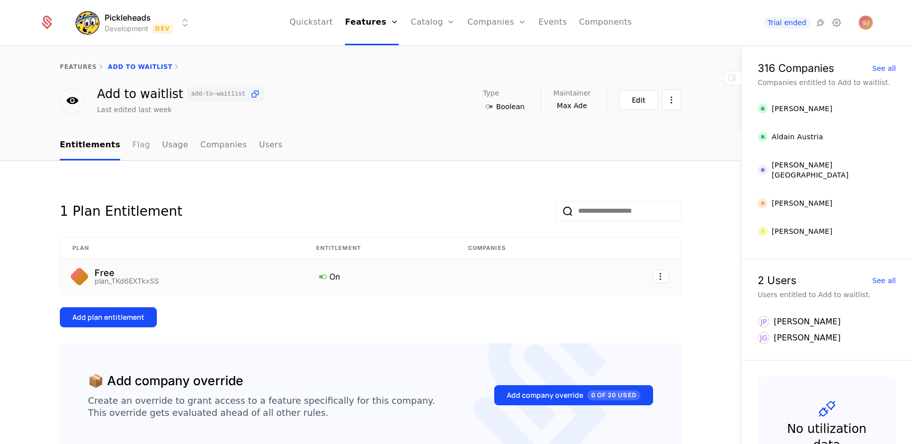
click at [132, 142] on link "Flag" at bounding box center [141, 146] width 18 height 30
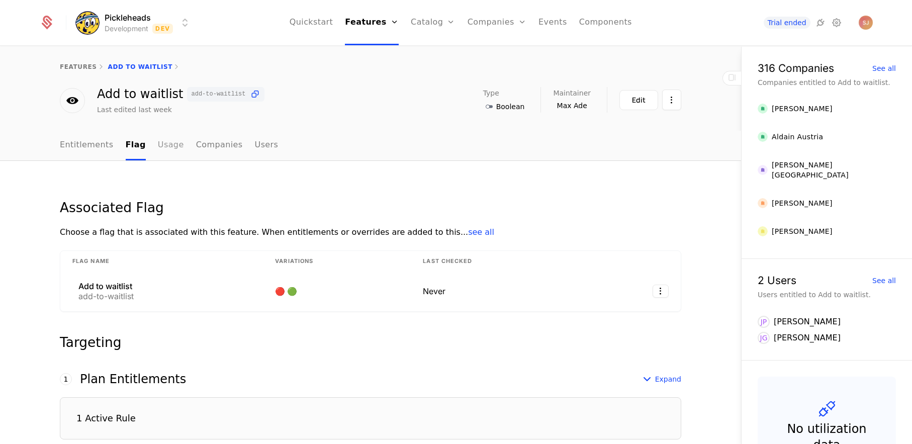
click at [163, 144] on link "Usage" at bounding box center [171, 146] width 26 height 30
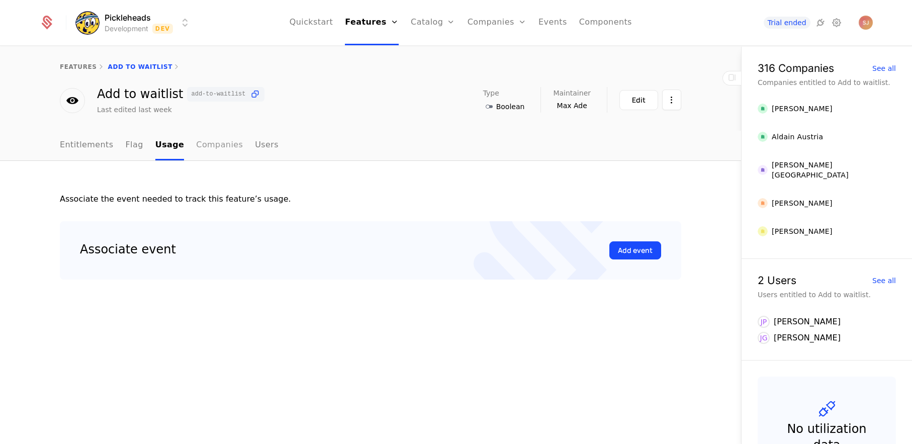
click at [196, 143] on link "Companies" at bounding box center [219, 146] width 47 height 30
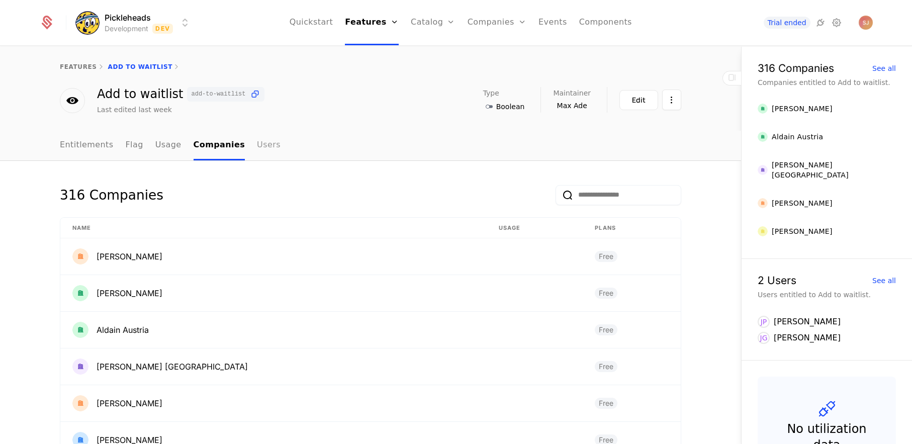
click at [257, 147] on link "Users" at bounding box center [269, 146] width 24 height 30
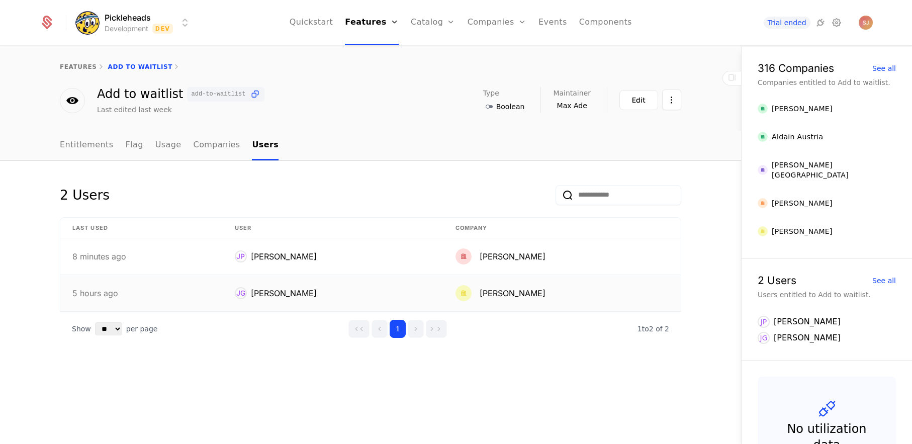
click at [284, 292] on div "[PERSON_NAME]" at bounding box center [284, 293] width 66 height 12
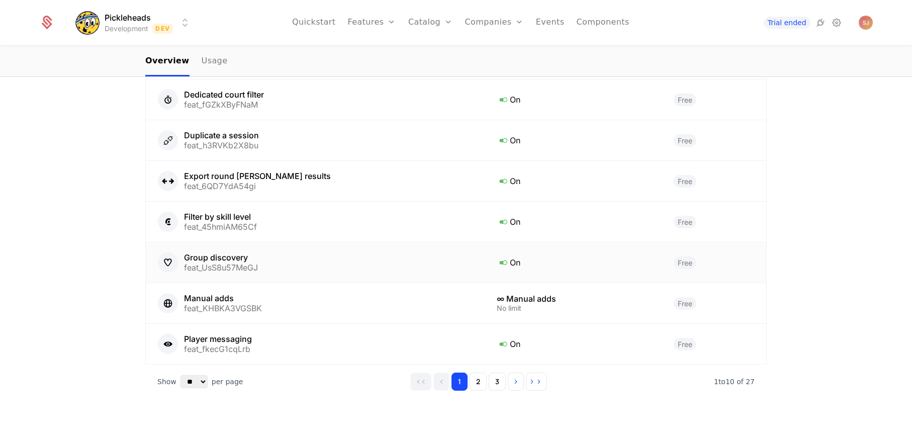
scroll to position [433, 0]
click at [479, 380] on button "2" at bounding box center [478, 379] width 17 height 18
click at [492, 380] on button "3" at bounding box center [494, 379] width 17 height 18
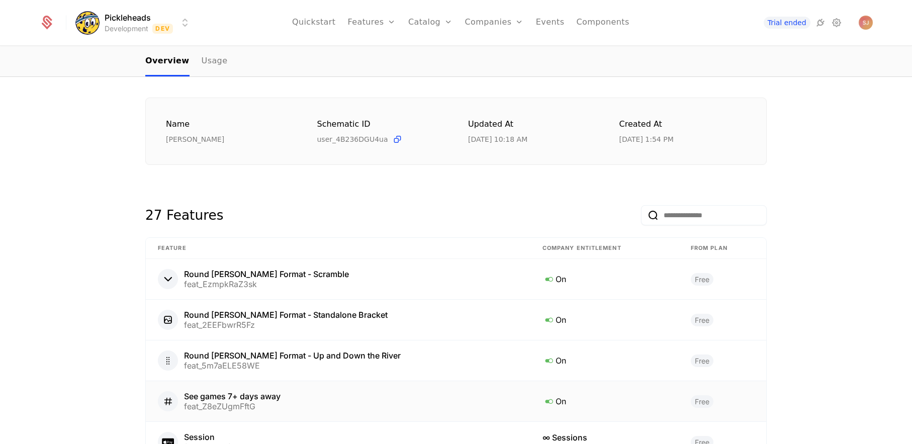
scroll to position [0, 0]
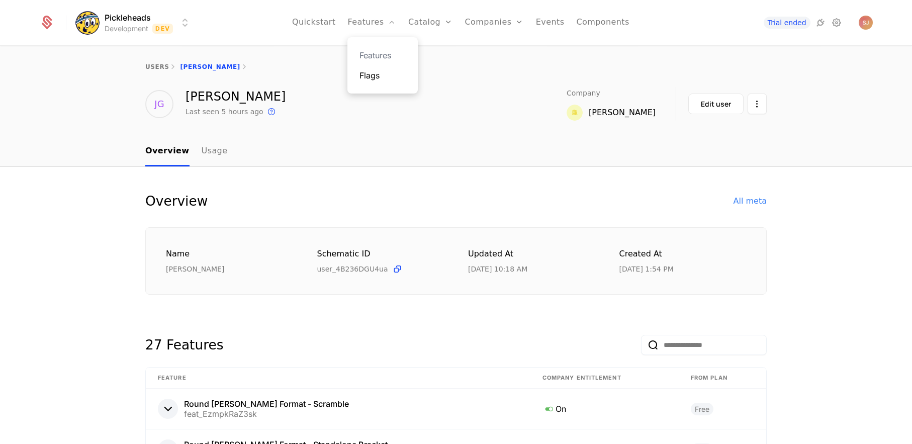
click at [374, 79] on link "Flags" at bounding box center [382, 75] width 46 height 12
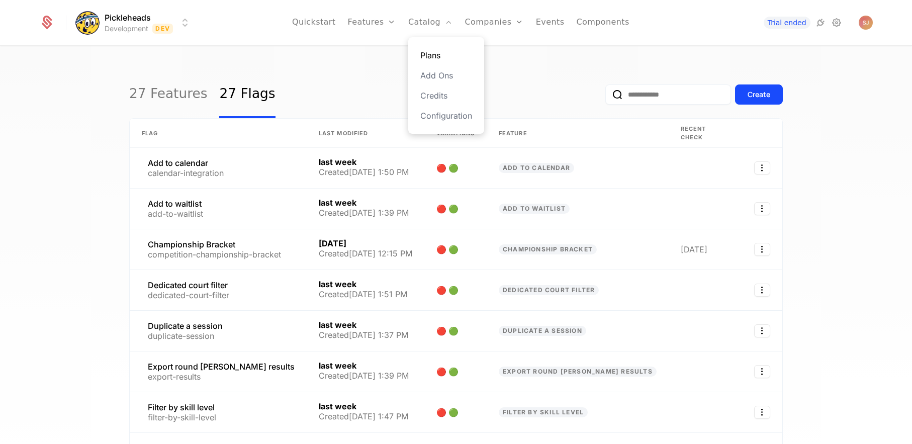
click at [435, 54] on link "Plans" at bounding box center [446, 55] width 52 height 12
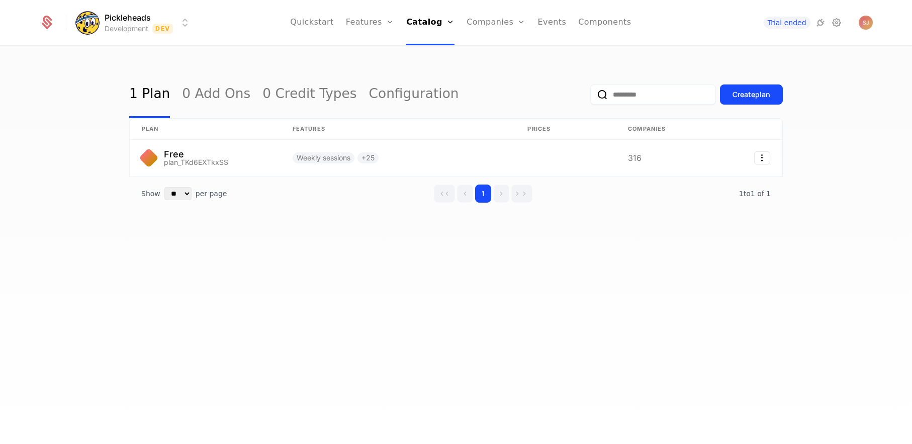
click at [380, 212] on div "1 Plan 0 Add Ons 0 Credit Types Configuration Create plan plan Features Prices …" at bounding box center [455, 157] width 653 height 172
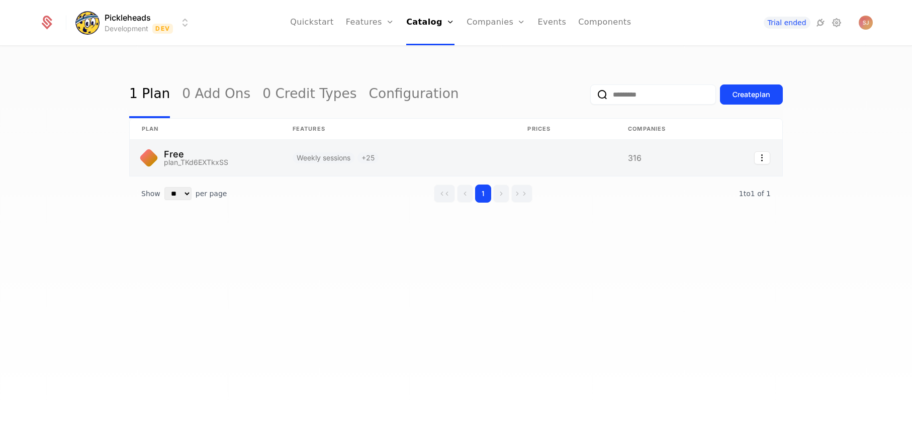
click at [261, 167] on link at bounding box center [205, 158] width 151 height 36
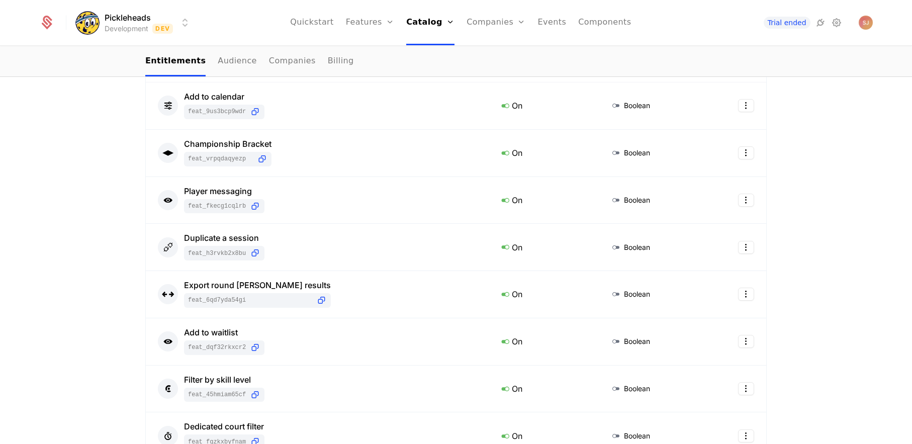
scroll to position [592, 0]
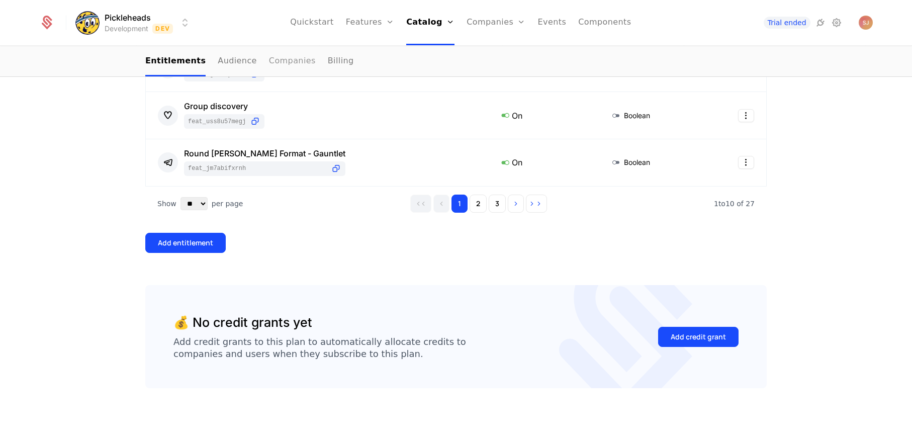
click at [270, 66] on link "Companies" at bounding box center [292, 62] width 47 height 30
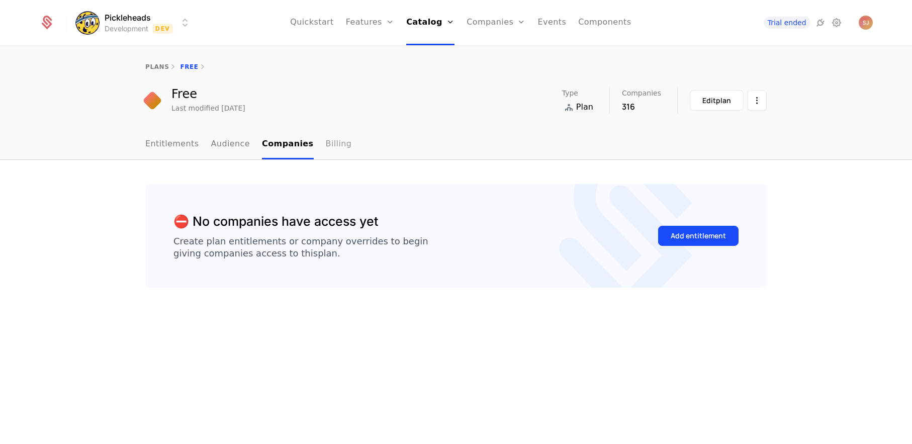
click at [326, 137] on link "Billing" at bounding box center [339, 145] width 26 height 30
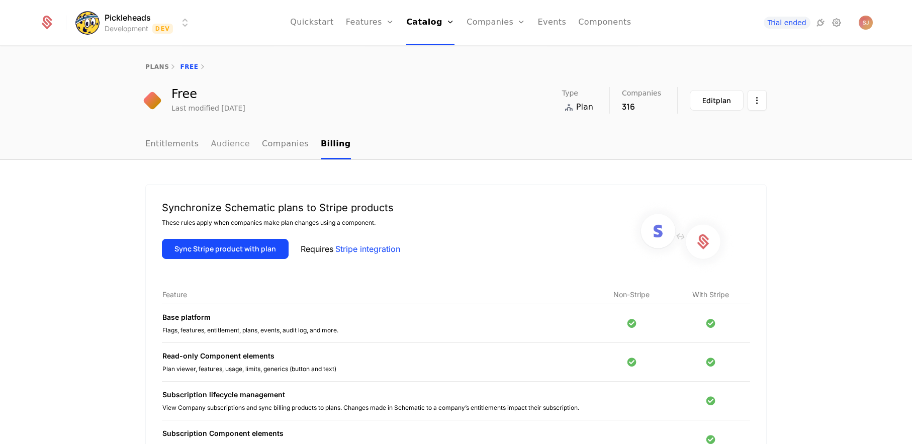
click at [241, 143] on link "Audience" at bounding box center [230, 145] width 39 height 30
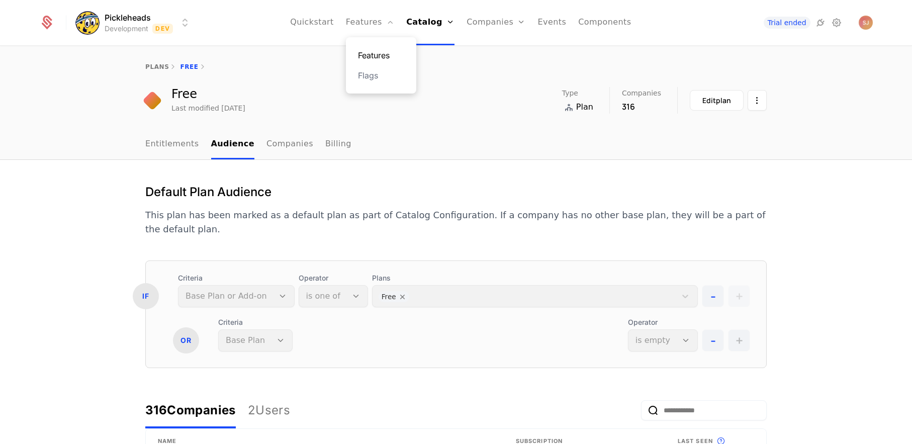
click at [373, 61] on link "Features" at bounding box center [381, 55] width 46 height 12
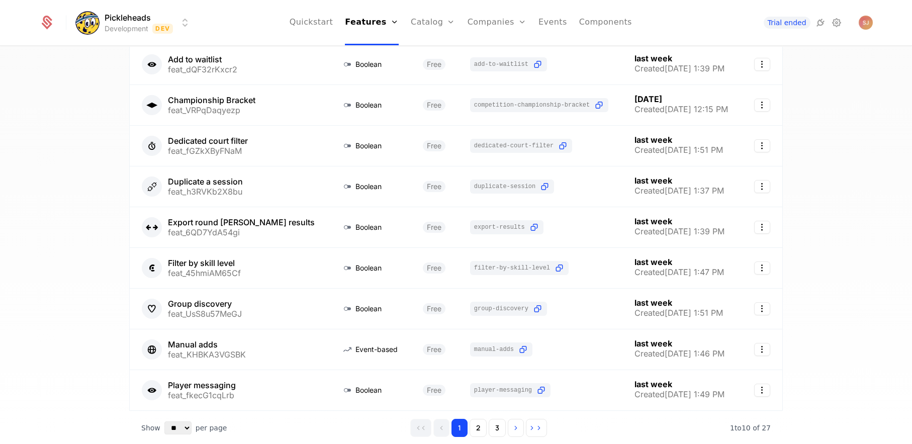
scroll to position [187, 0]
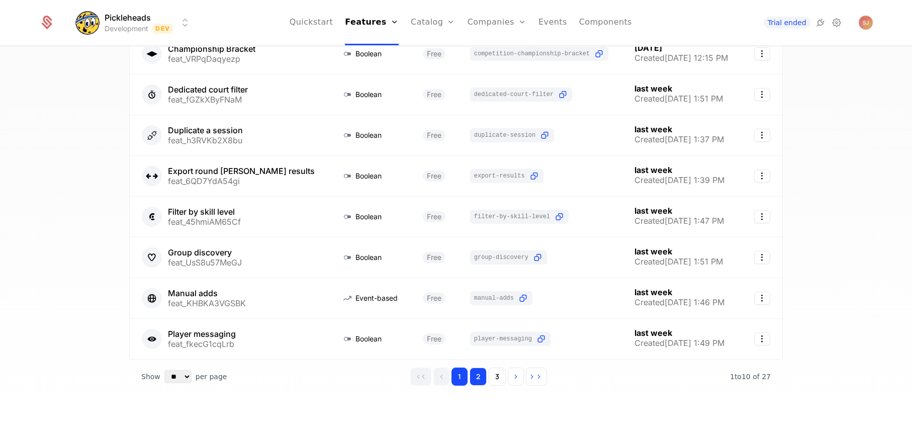
click at [479, 371] on button "2" at bounding box center [478, 376] width 17 height 18
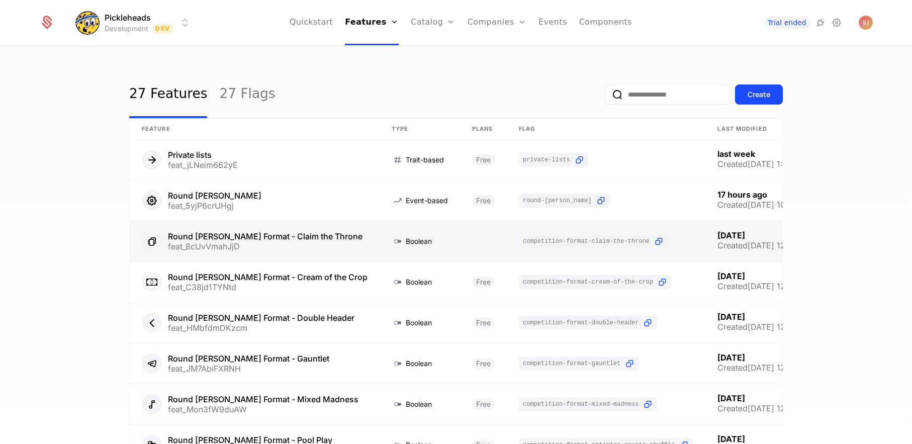
click at [460, 244] on link at bounding box center [483, 241] width 47 height 40
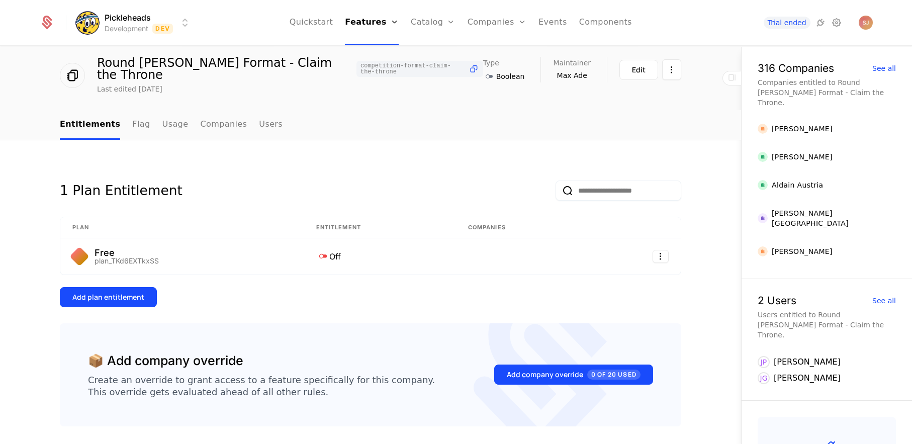
scroll to position [23, 0]
